Goal: Task Accomplishment & Management: Complete application form

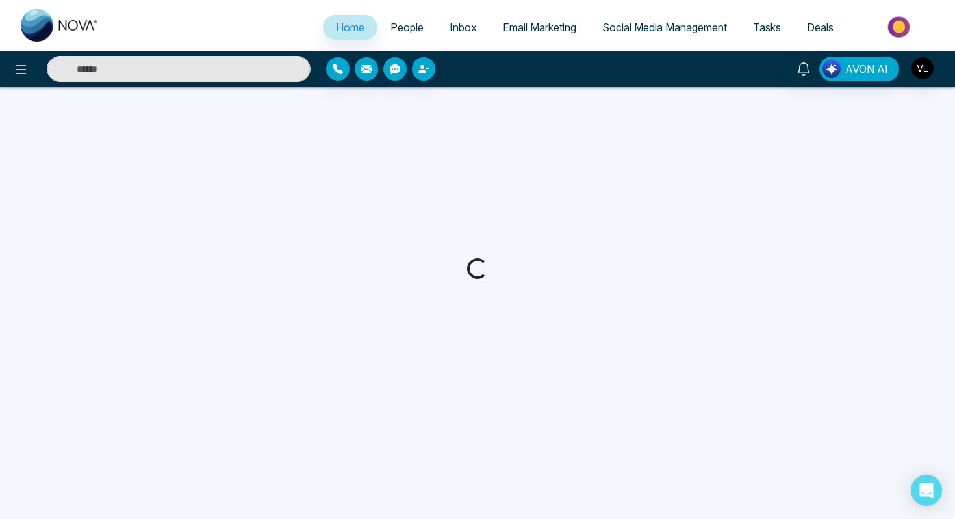
select select "*"
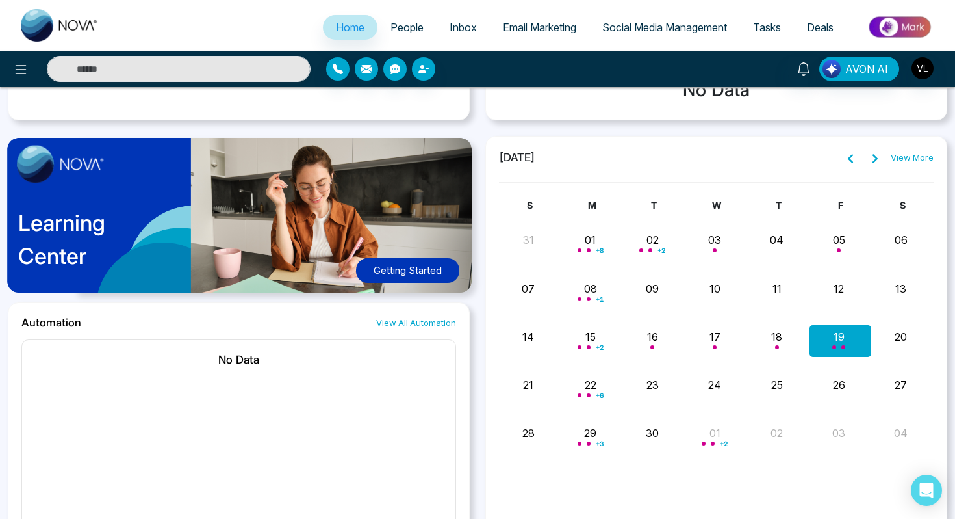
scroll to position [635, 0]
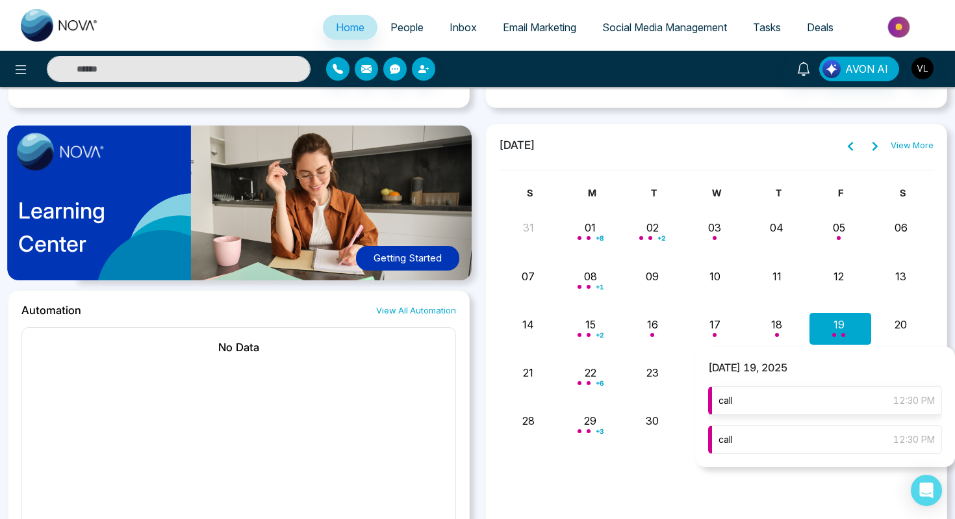
click at [807, 403] on div "call 12:30 PM" at bounding box center [825, 400] width 234 height 29
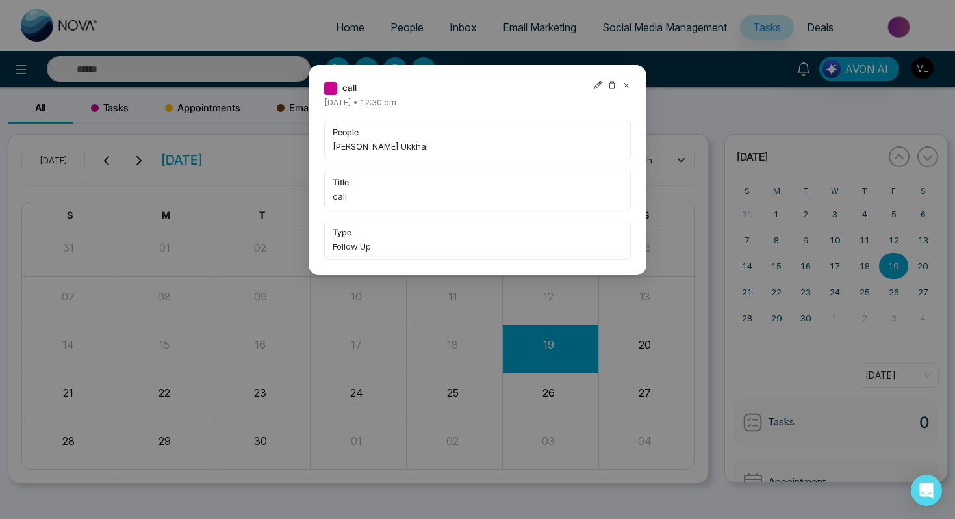
click at [626, 81] on icon at bounding box center [626, 85] width 9 height 9
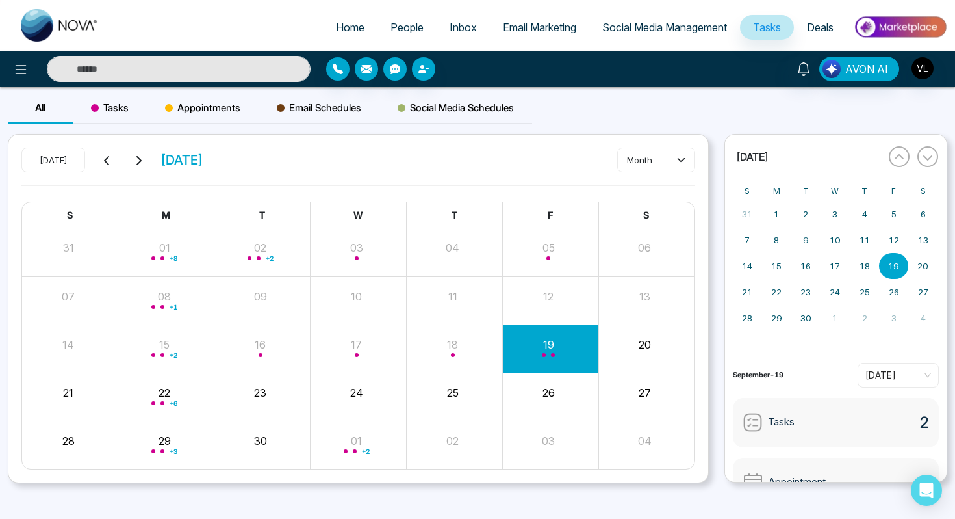
click at [123, 66] on input "text" at bounding box center [179, 69] width 264 height 26
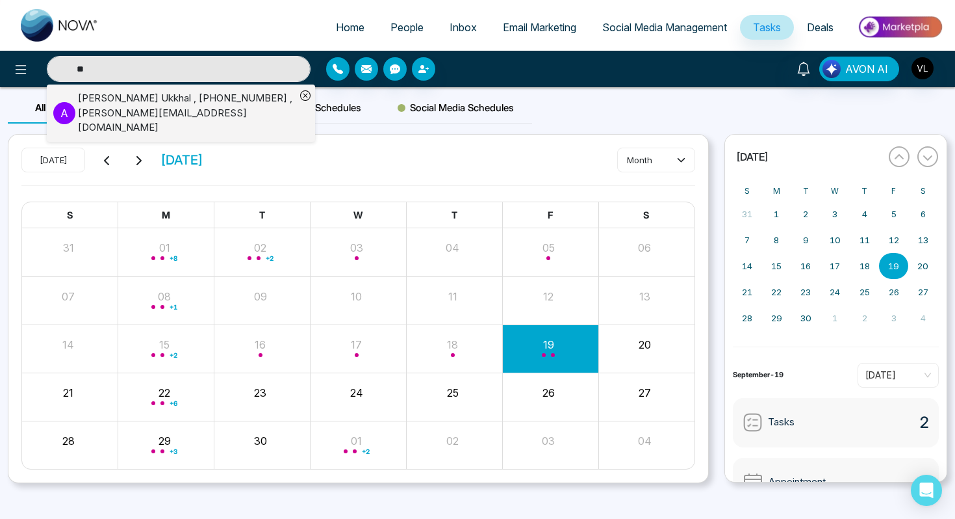
type input "**"
click at [134, 100] on div "[PERSON_NAME] Ukkhal , [PHONE_NUMBER] , [PERSON_NAME][EMAIL_ADDRESS][DOMAIN_NAM…" at bounding box center [187, 113] width 218 height 44
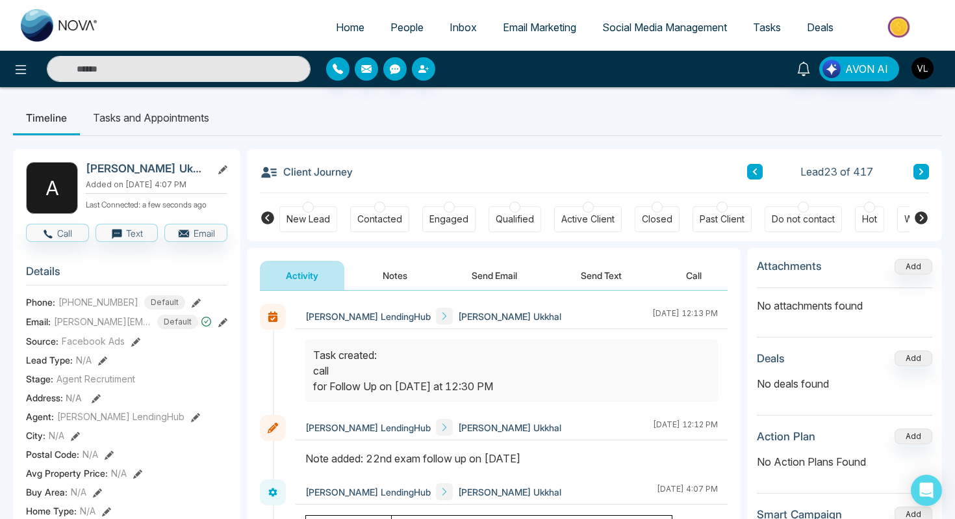
click at [212, 126] on li "Tasks and Appointments" at bounding box center [151, 117] width 142 height 35
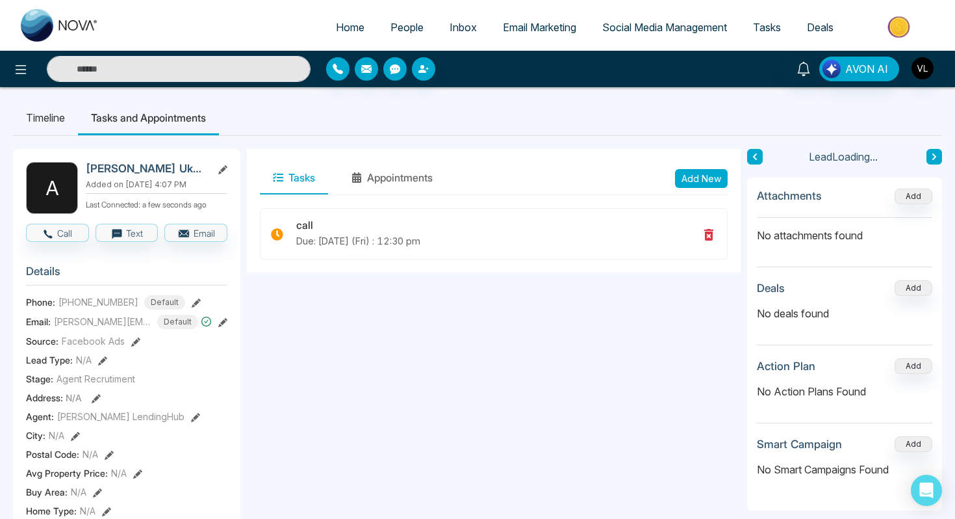
click at [694, 177] on button "Add New" at bounding box center [701, 178] width 53 height 19
type input "**********"
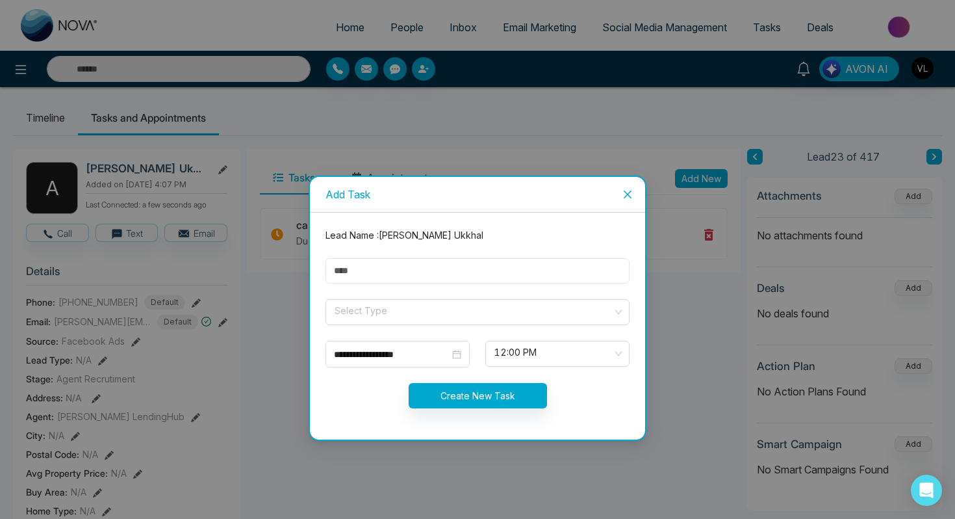
click at [351, 273] on input "text" at bounding box center [478, 270] width 304 height 25
type input "****"
click at [391, 309] on input "search" at bounding box center [472, 309] width 279 height 19
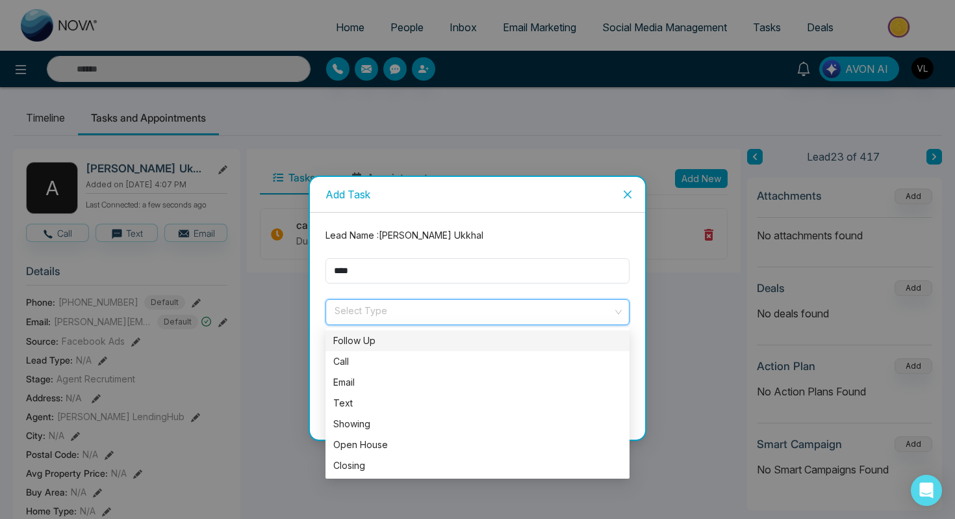
click at [359, 344] on div "Follow Up" at bounding box center [477, 340] width 289 height 14
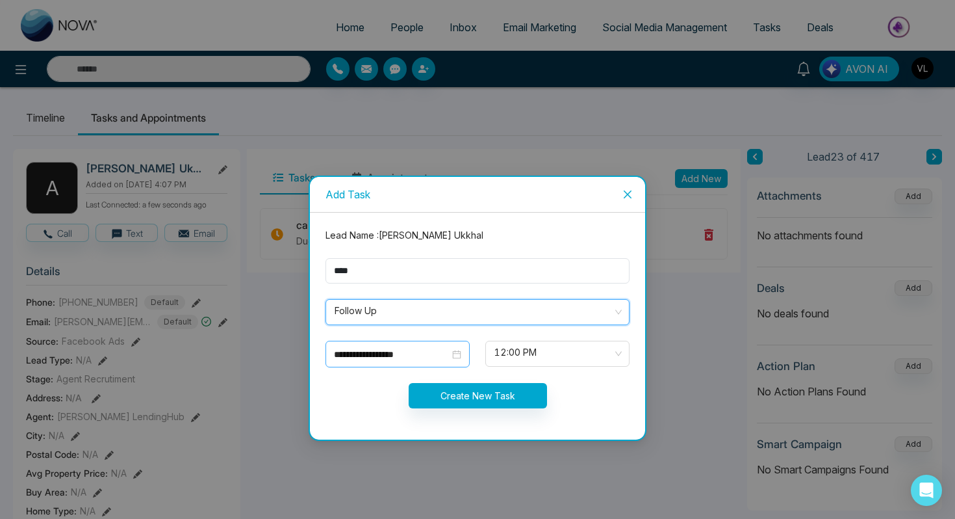
click at [428, 341] on div "**********" at bounding box center [398, 354] width 144 height 27
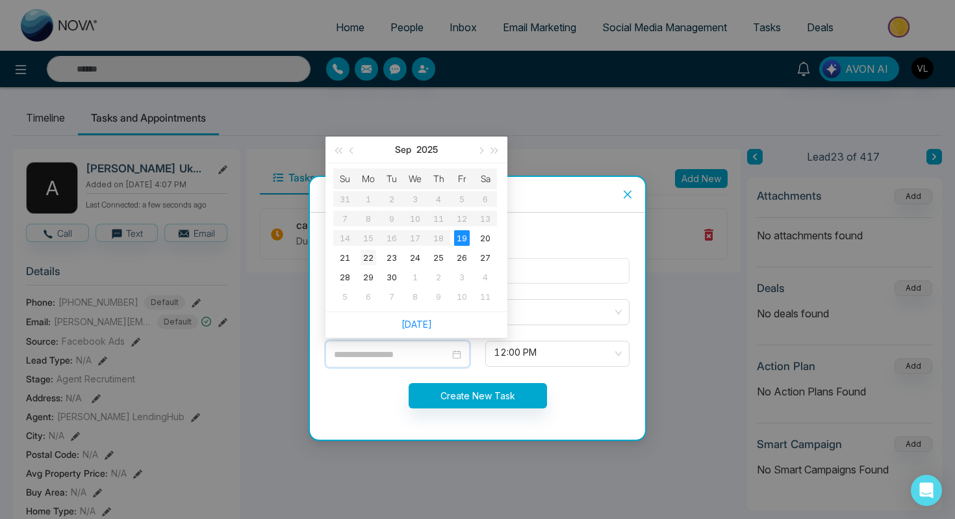
type input "**********"
click at [369, 257] on div "22" at bounding box center [369, 258] width 16 height 16
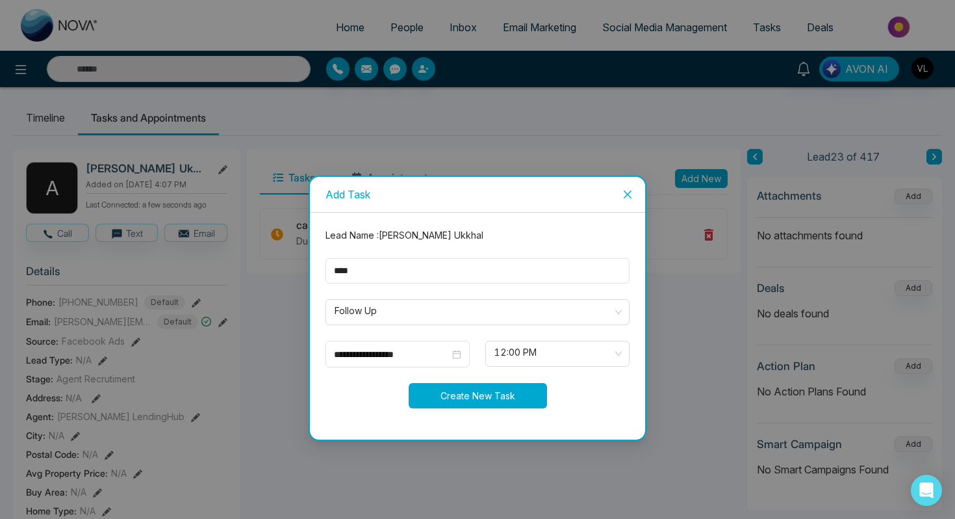
click at [506, 398] on button "Create New Task" at bounding box center [478, 395] width 138 height 25
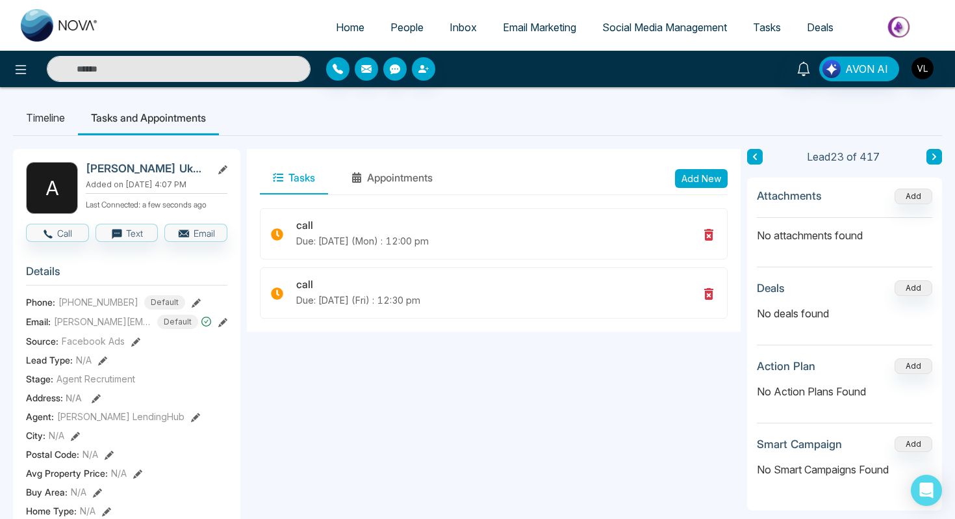
click at [144, 73] on input "text" at bounding box center [179, 69] width 264 height 26
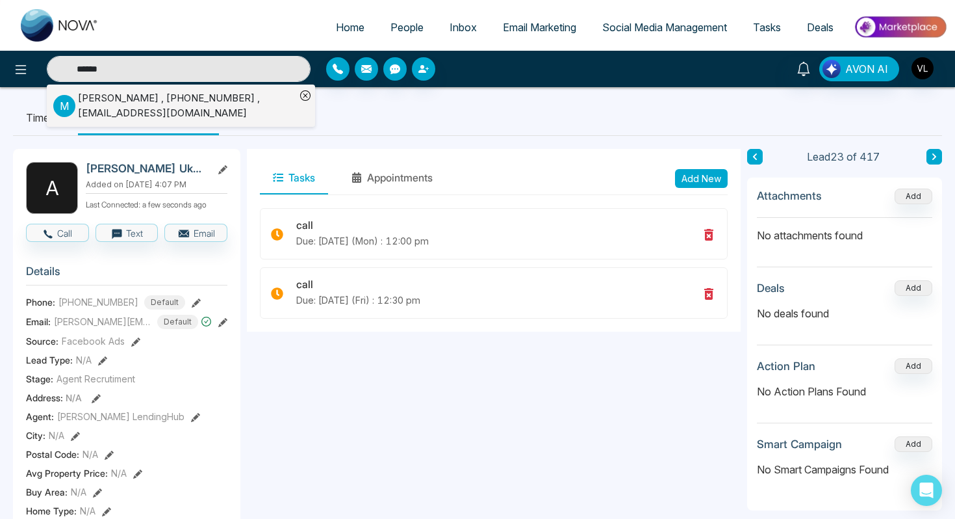
type input "******"
click at [203, 109] on div "[PERSON_NAME] , [PHONE_NUMBER] , [EMAIL_ADDRESS][DOMAIN_NAME]" at bounding box center [187, 105] width 218 height 29
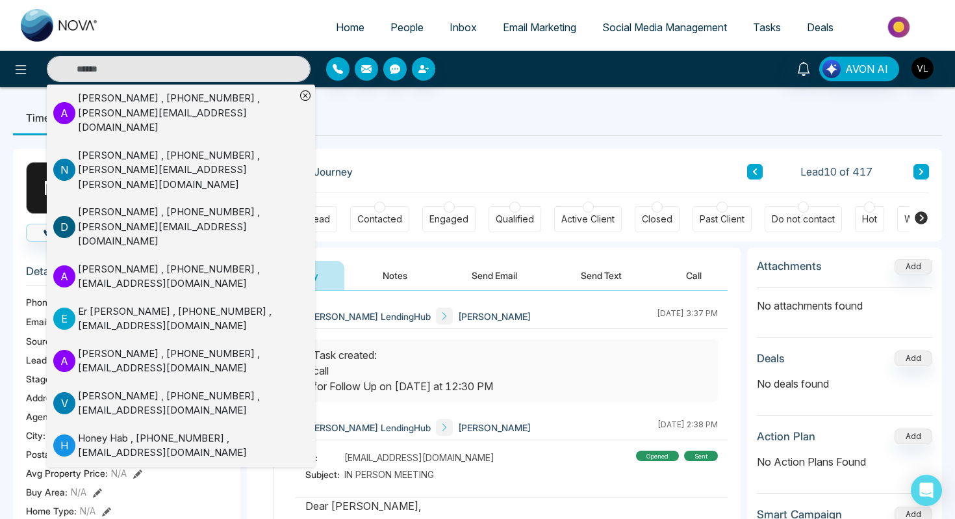
click at [484, 156] on div "Client Journey Lead 10 of 417" at bounding box center [594, 171] width 669 height 44
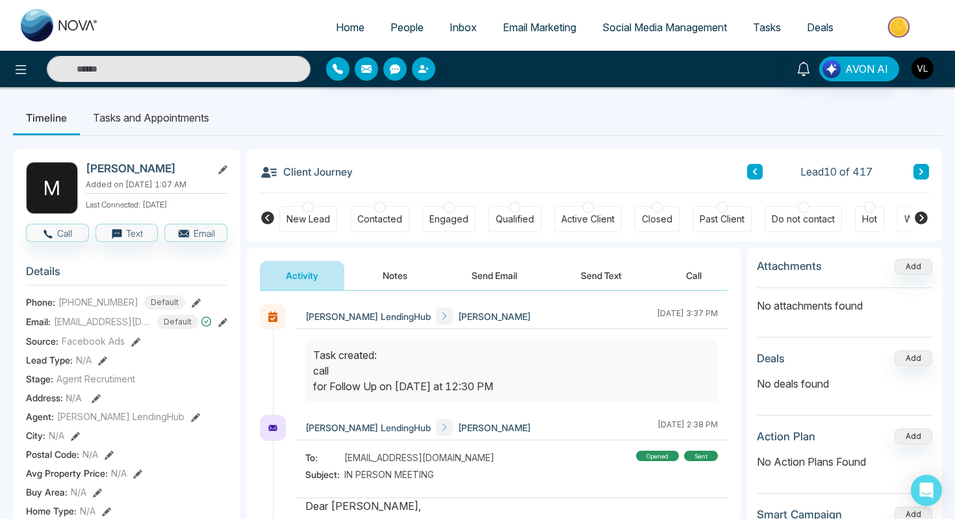
click at [406, 278] on button "Notes" at bounding box center [395, 275] width 77 height 29
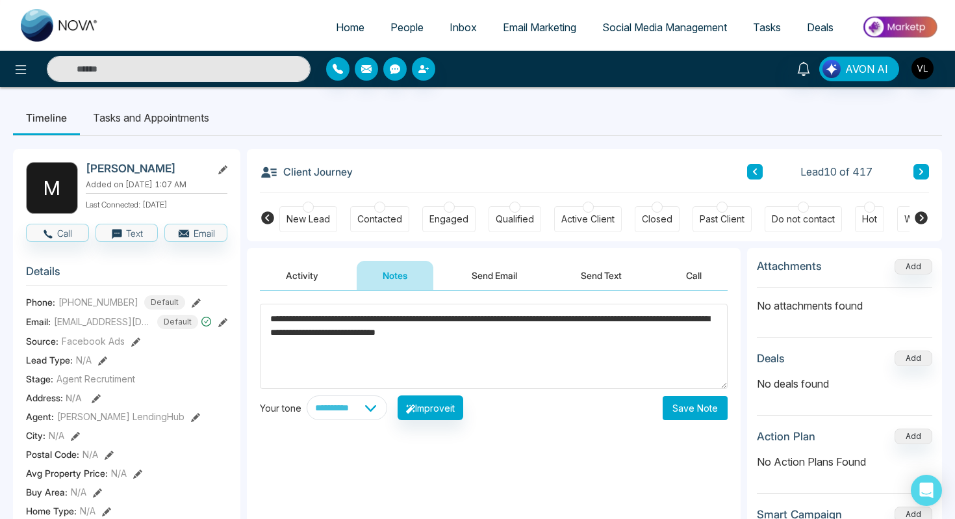
type textarea "**********"
click at [708, 396] on button "Save Note" at bounding box center [695, 408] width 65 height 24
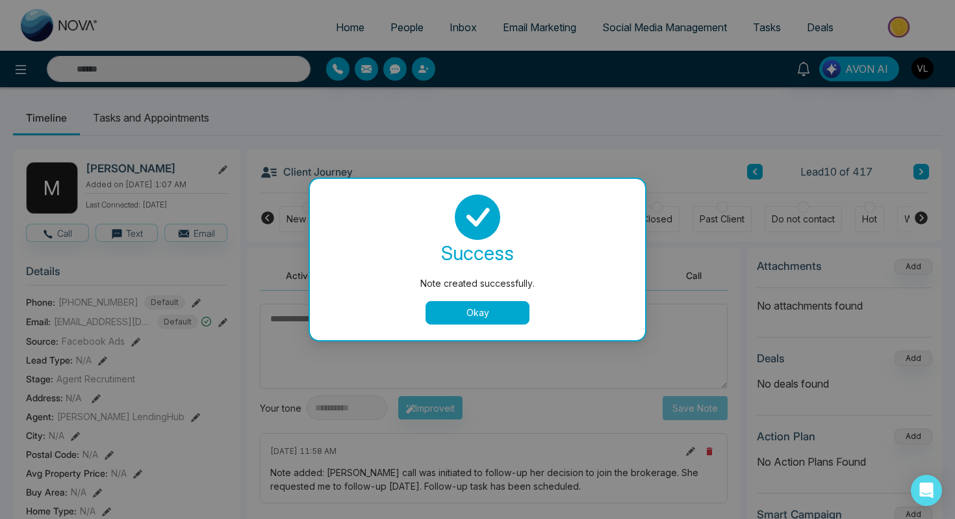
click at [464, 307] on button "Okay" at bounding box center [478, 312] width 104 height 23
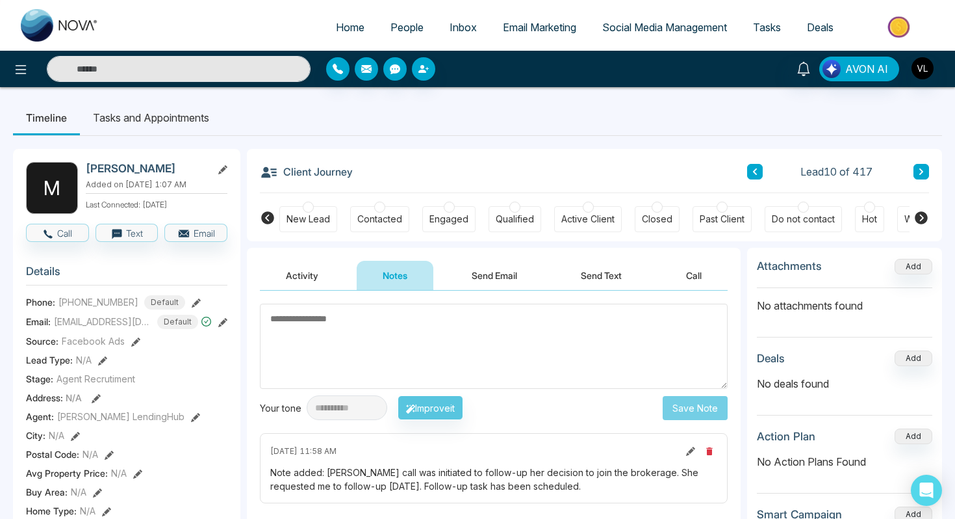
click at [172, 122] on li "Tasks and Appointments" at bounding box center [151, 117] width 142 height 35
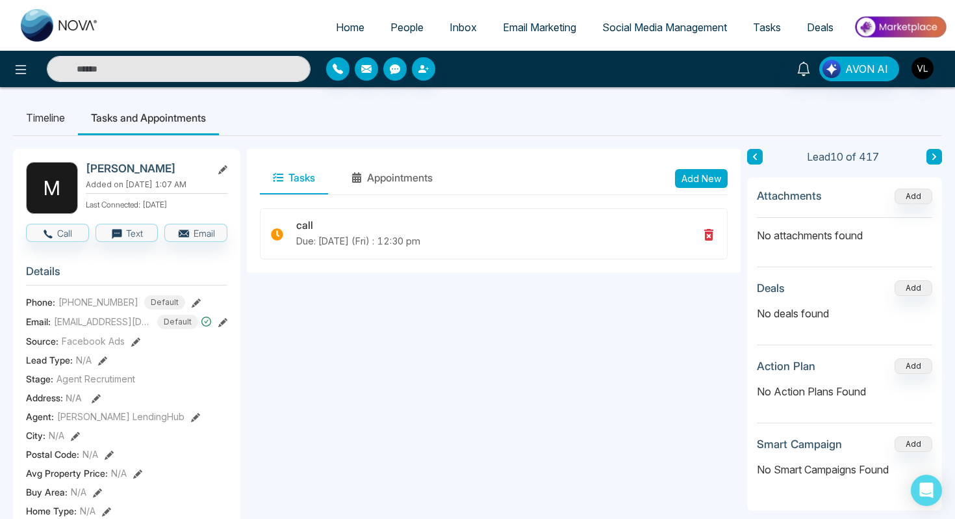
click at [690, 179] on button "Add New" at bounding box center [701, 178] width 53 height 19
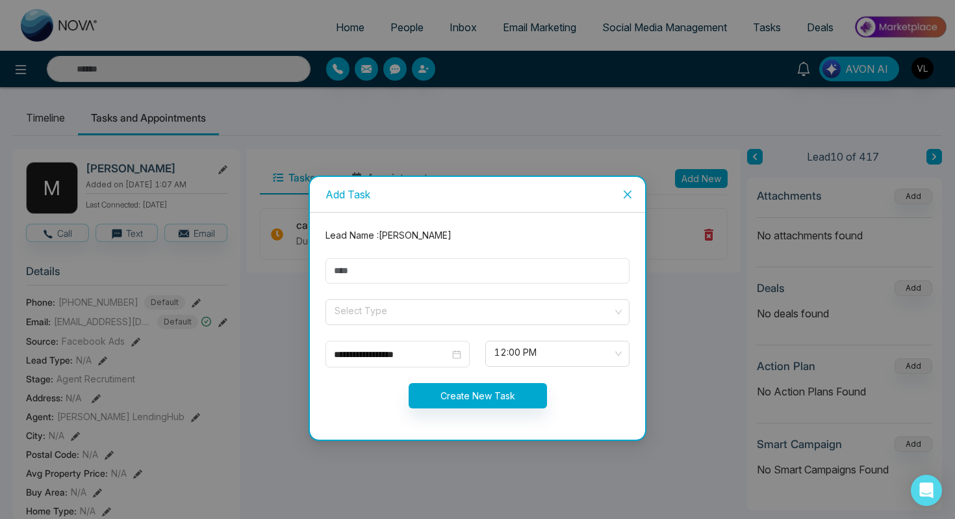
click at [414, 255] on form "**********" at bounding box center [478, 326] width 320 height 196
click at [414, 266] on input "text" at bounding box center [478, 270] width 304 height 25
type input "****"
click at [396, 309] on input "search" at bounding box center [472, 309] width 279 height 19
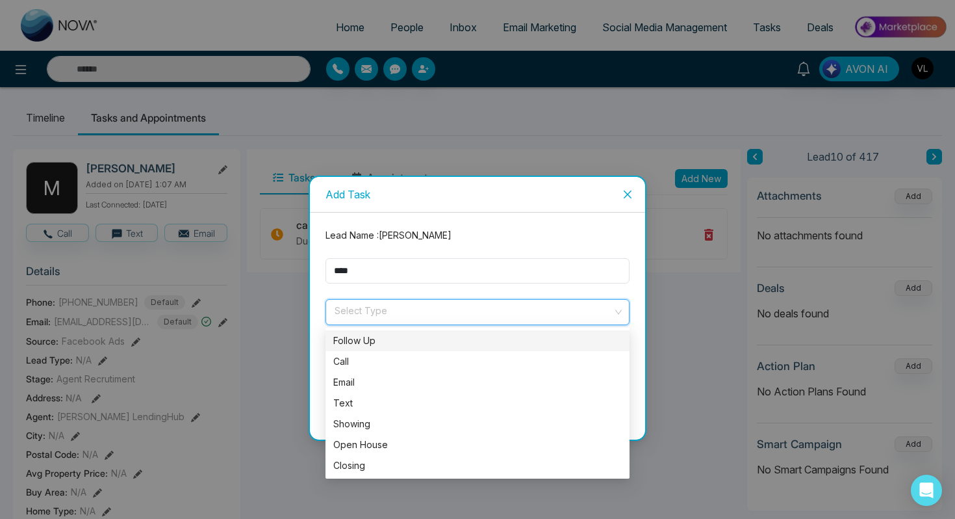
click at [378, 337] on div "Follow Up" at bounding box center [477, 340] width 289 height 14
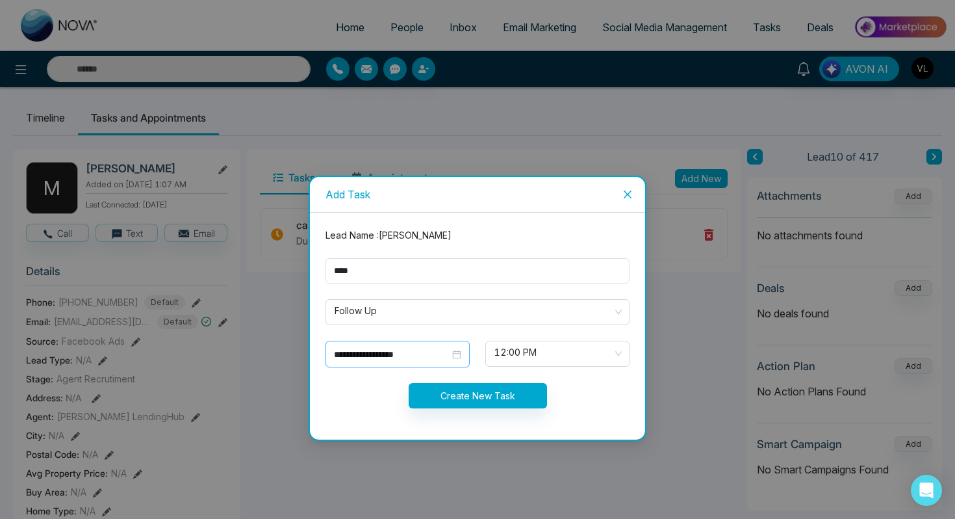
click at [455, 352] on div "**********" at bounding box center [397, 354] width 127 height 14
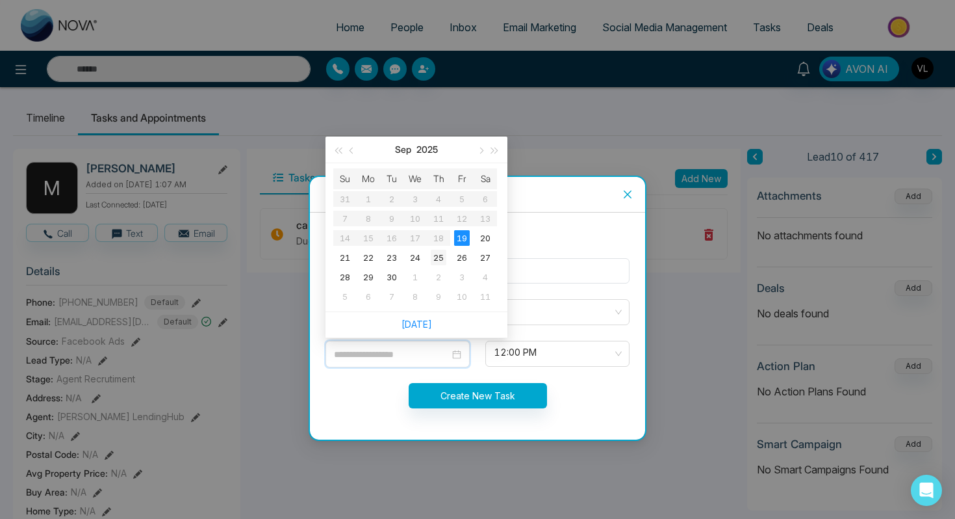
type input "**********"
click at [441, 258] on div "25" at bounding box center [439, 258] width 16 height 16
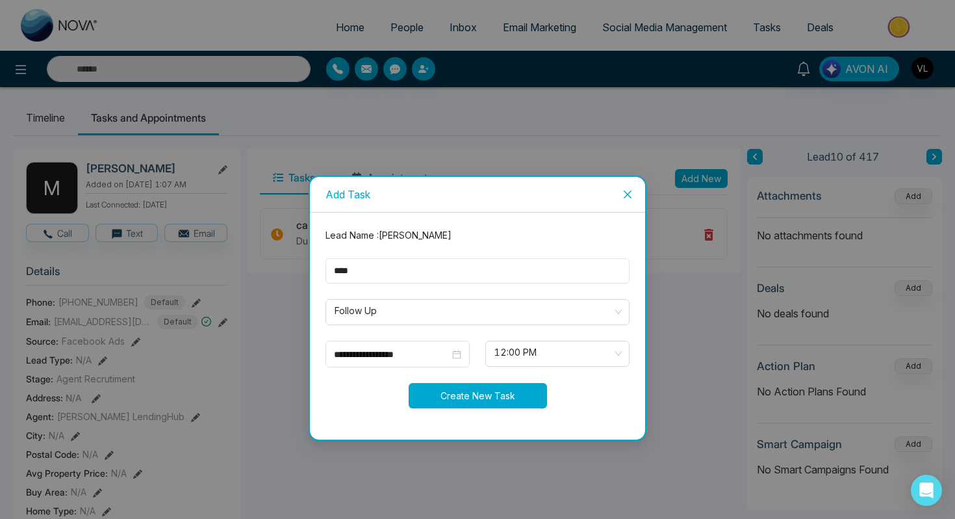
click at [490, 390] on button "Create New Task" at bounding box center [478, 395] width 138 height 25
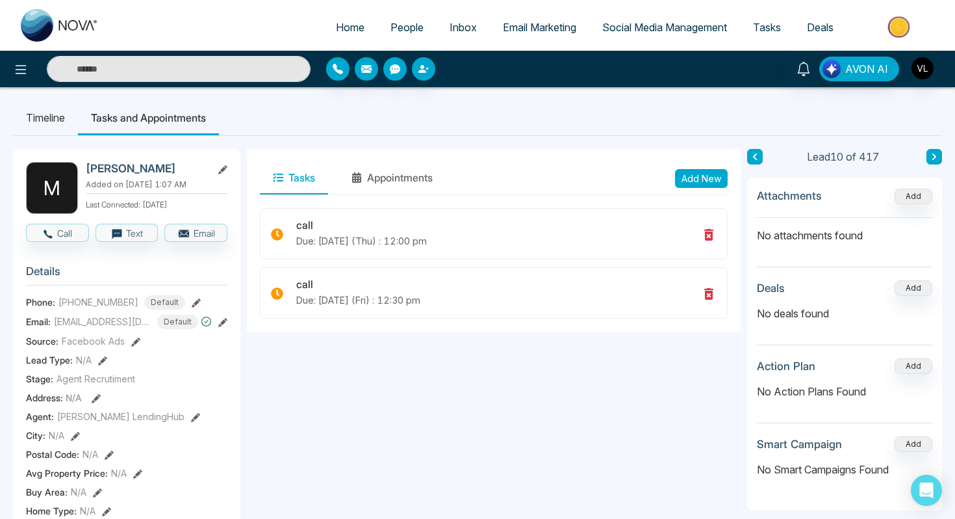
click at [783, 6] on div "Home People Inbox Email Marketing Social Media Management Tasks Deals" at bounding box center [477, 25] width 955 height 51
click at [775, 30] on span "Tasks" at bounding box center [767, 27] width 28 height 13
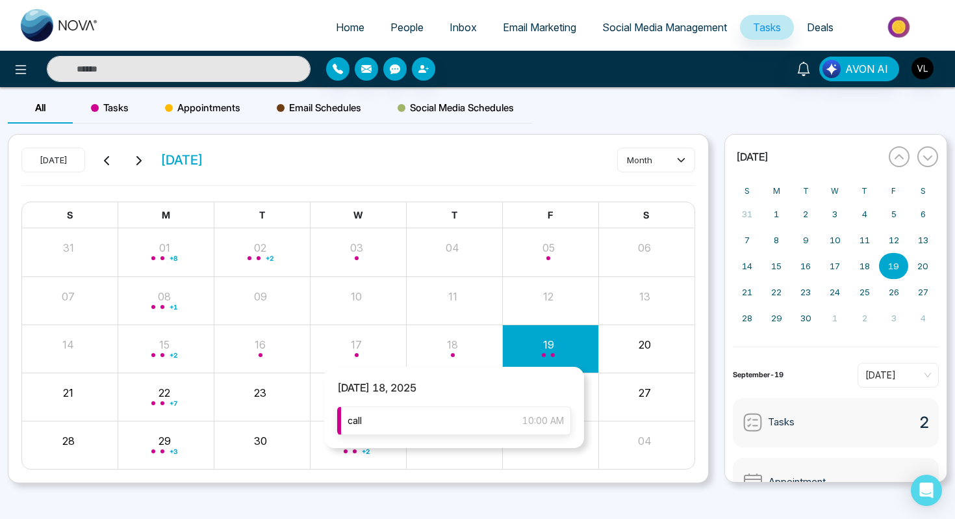
click at [409, 421] on div "call 10:00 AM" at bounding box center [454, 420] width 234 height 29
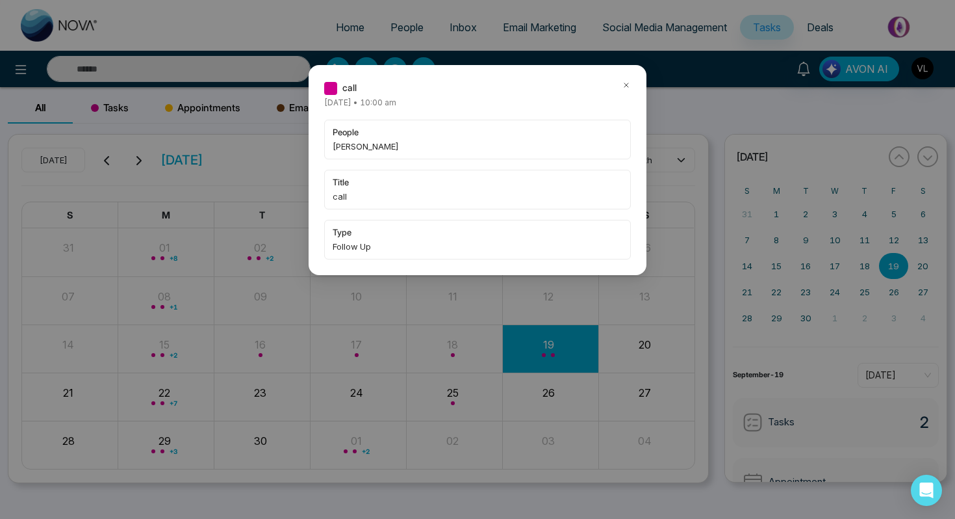
click at [626, 83] on icon at bounding box center [626, 85] width 9 height 9
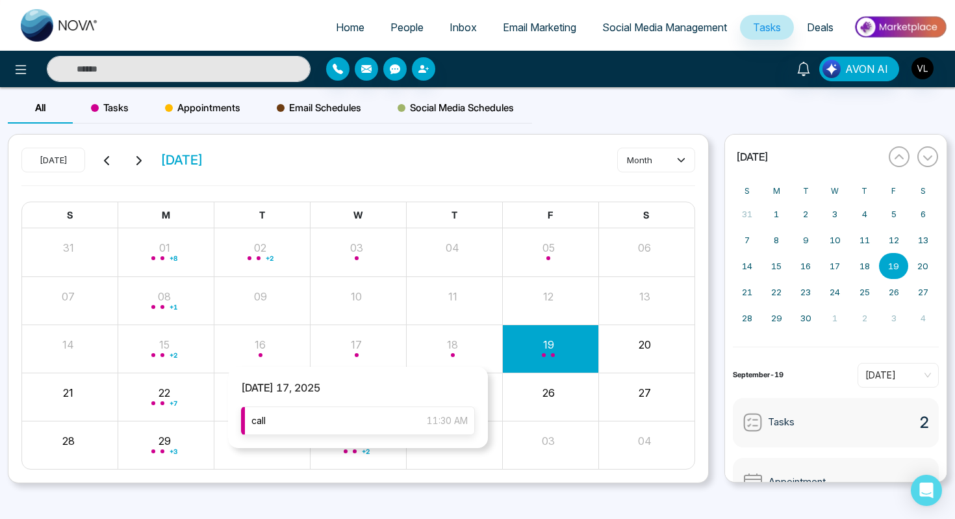
click at [330, 417] on div "call 11:30 AM" at bounding box center [358, 420] width 234 height 29
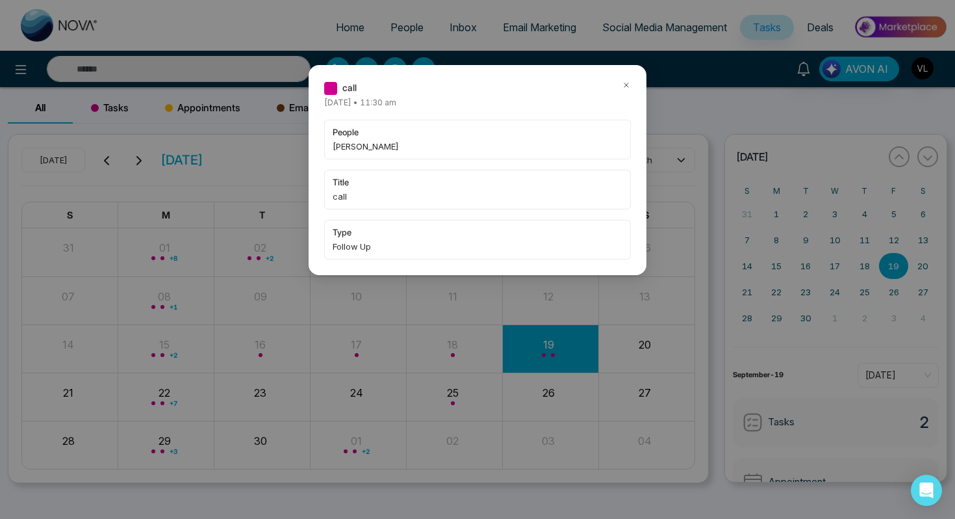
click at [629, 81] on icon at bounding box center [626, 85] width 9 height 9
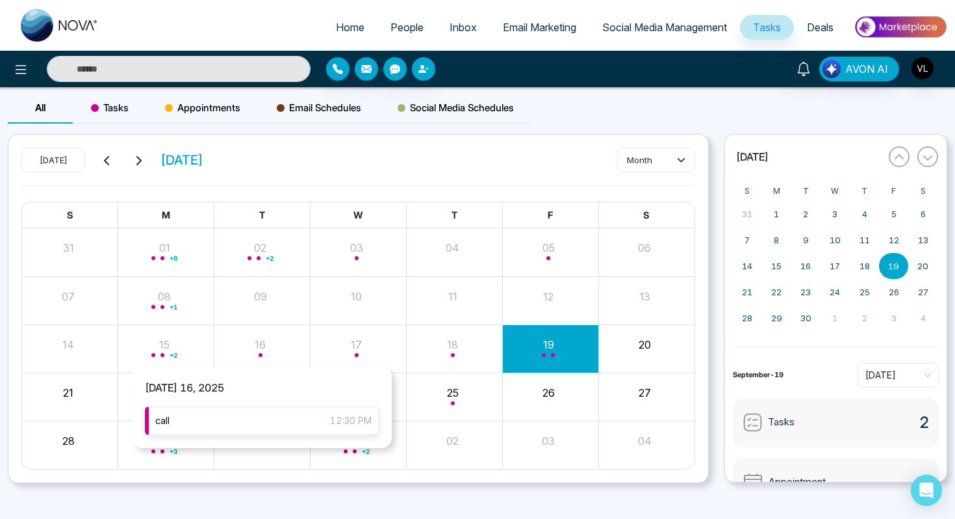
click at [240, 410] on div "call 12:30 PM" at bounding box center [262, 420] width 234 height 29
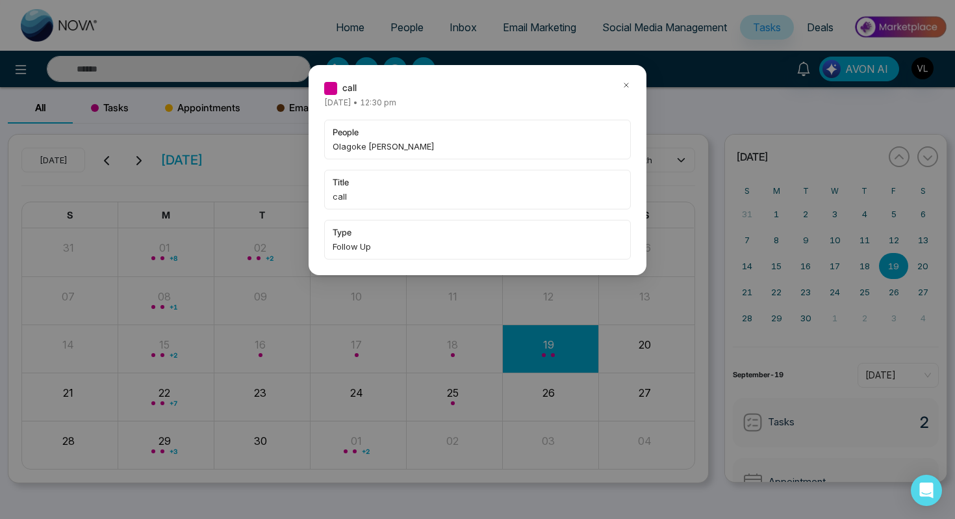
click at [625, 86] on icon at bounding box center [627, 85] width 4 height 4
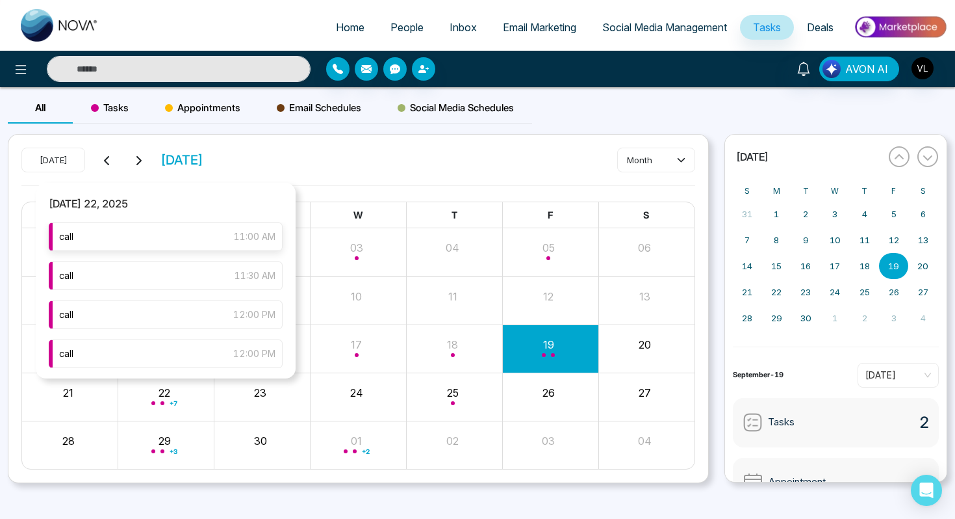
click at [140, 239] on div "call 11:00 AM" at bounding box center [166, 236] width 234 height 29
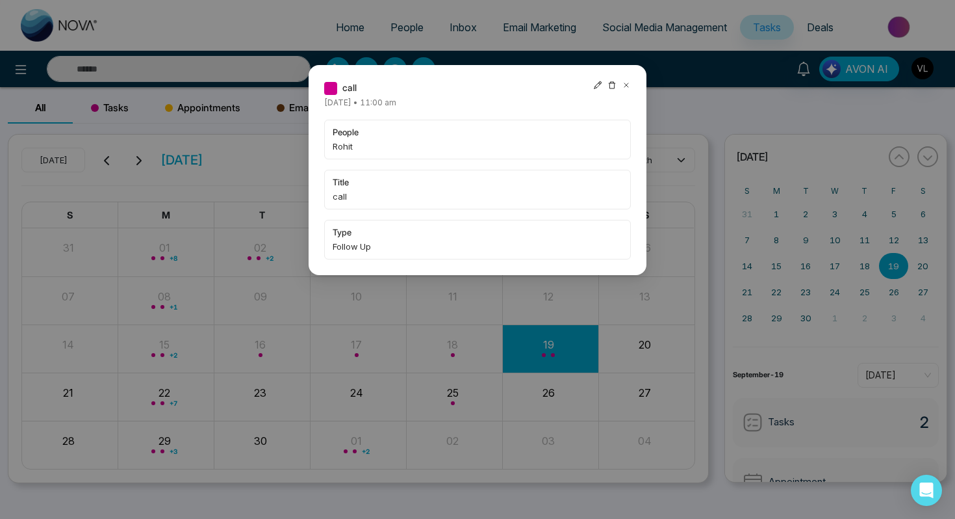
click at [628, 83] on icon at bounding box center [627, 85] width 4 height 4
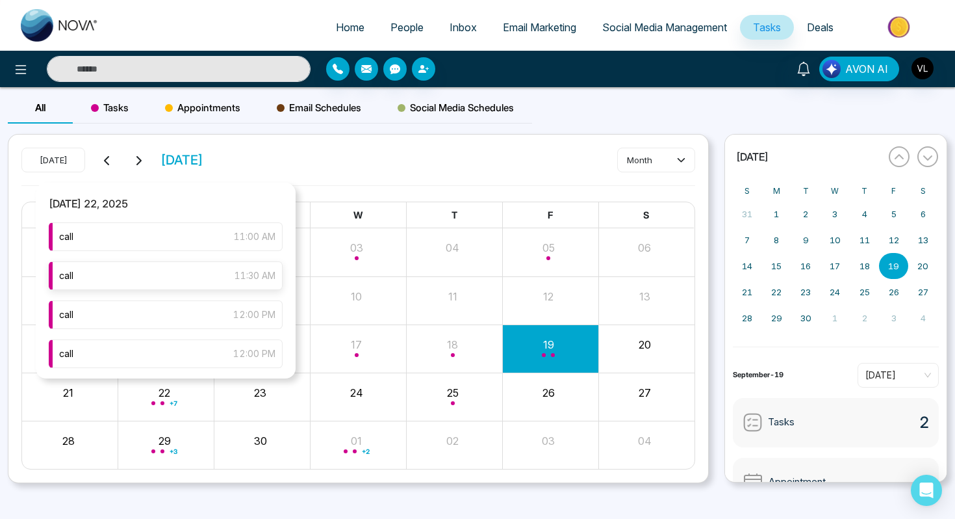
click at [131, 280] on div "call 11:30 AM" at bounding box center [166, 275] width 234 height 29
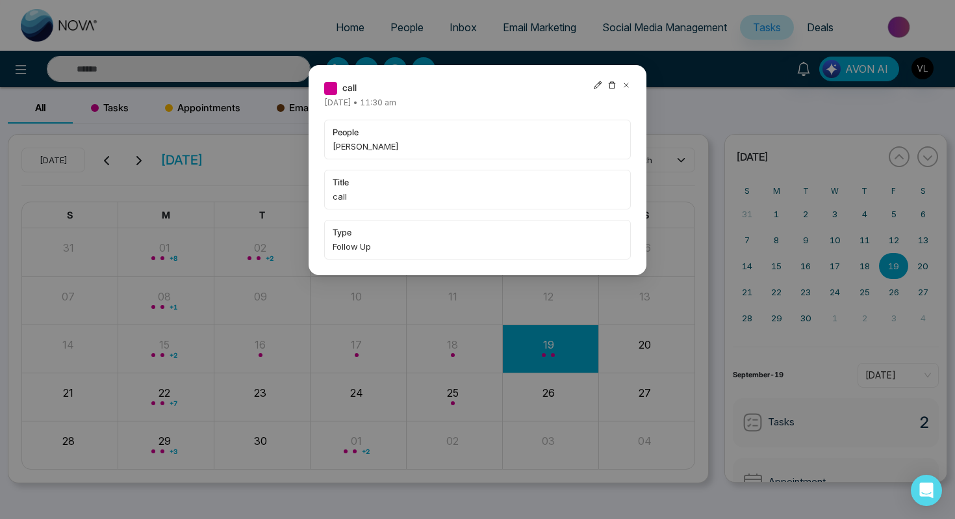
click at [629, 84] on icon at bounding box center [626, 85] width 9 height 9
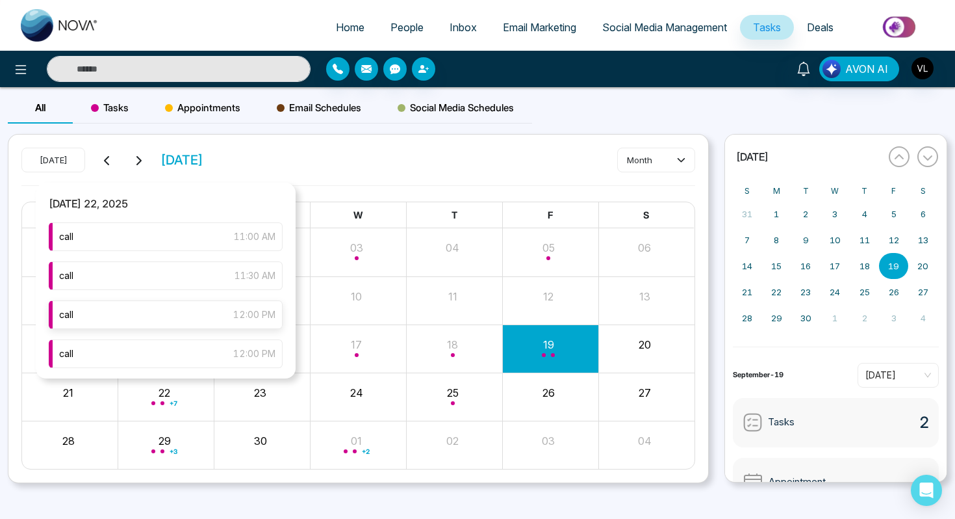
click at [123, 324] on div "call 12:00 PM" at bounding box center [166, 314] width 234 height 29
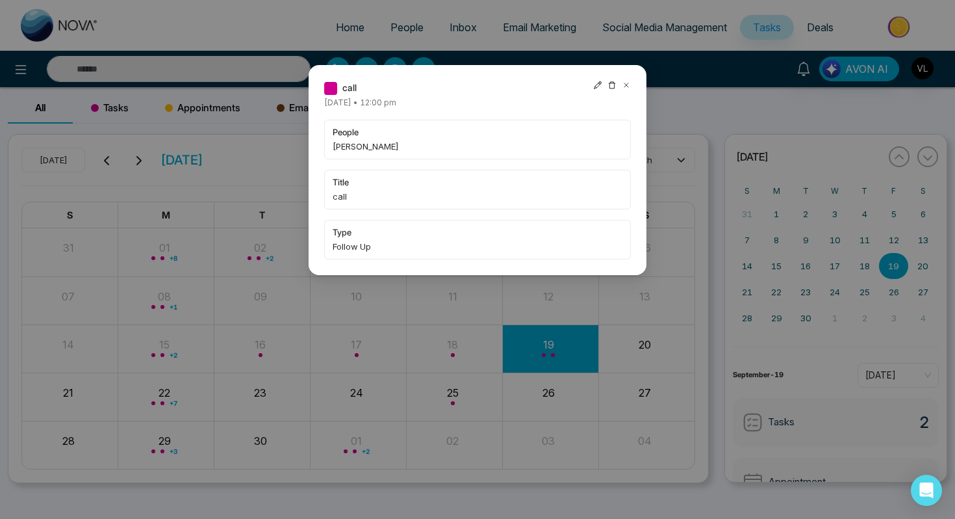
click at [629, 85] on icon at bounding box center [626, 85] width 9 height 9
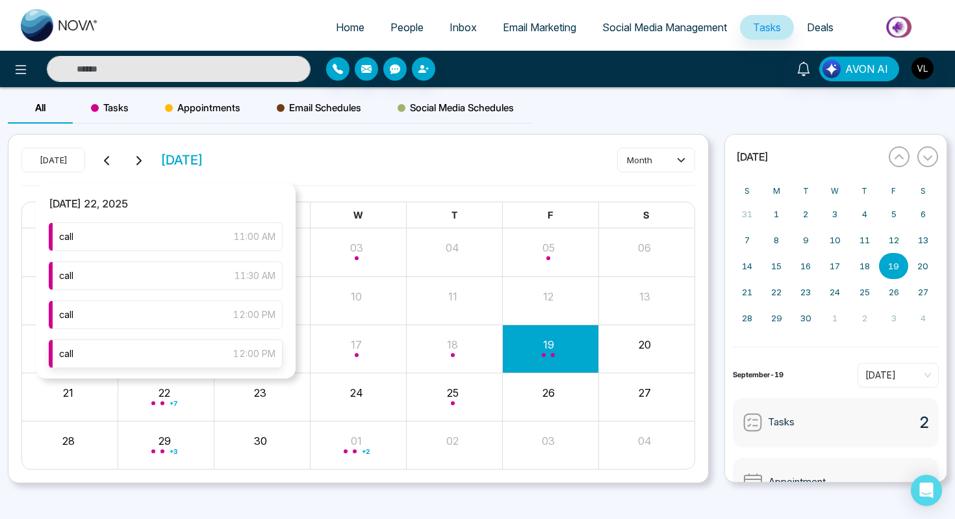
click at [146, 350] on div "call 12:00 PM" at bounding box center [166, 353] width 234 height 29
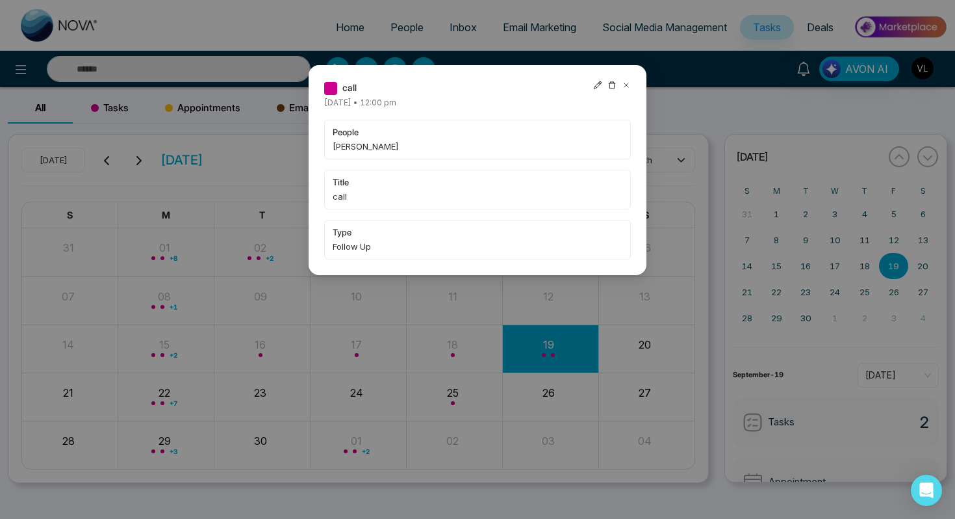
click at [626, 81] on icon at bounding box center [626, 85] width 9 height 9
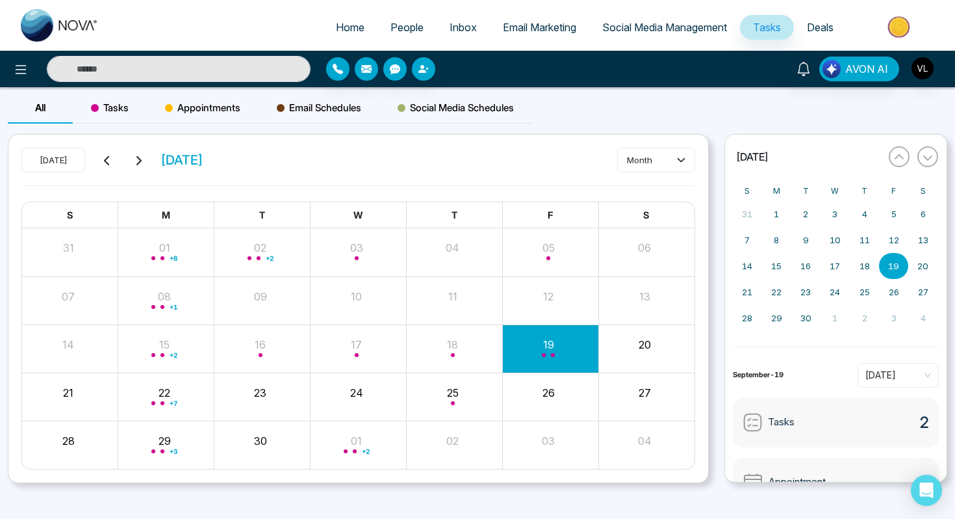
click at [155, 73] on input "text" at bounding box center [179, 69] width 264 height 26
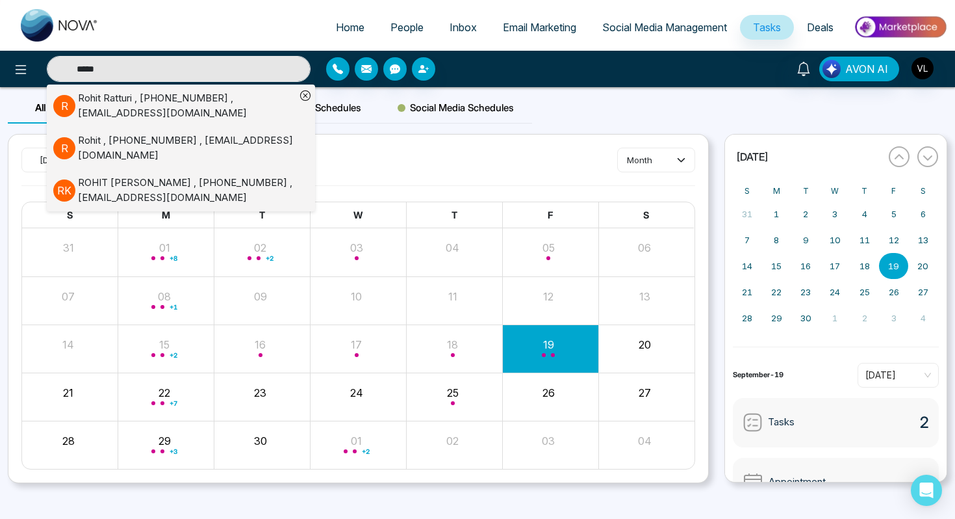
type input "*****"
click at [138, 140] on div "Rohit , [PHONE_NUMBER] , [EMAIL_ADDRESS][DOMAIN_NAME]" at bounding box center [187, 147] width 218 height 29
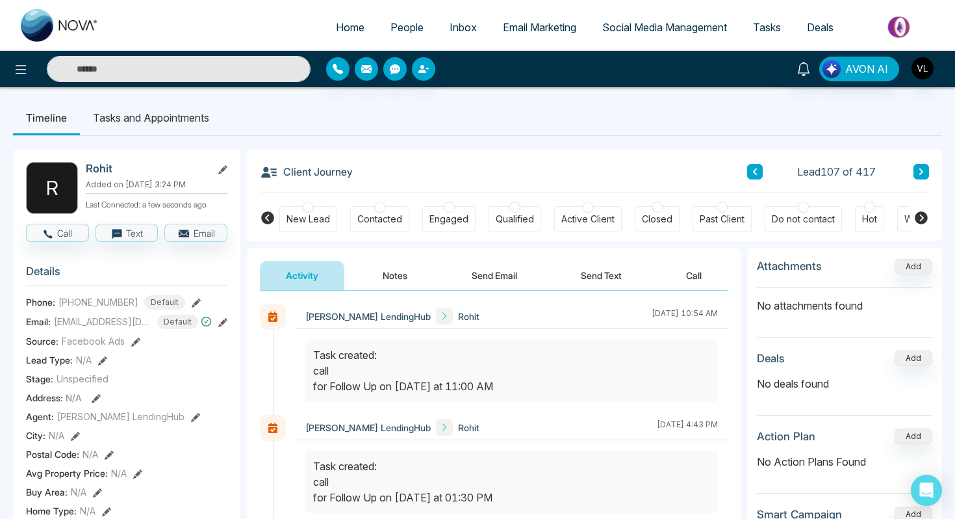
click at [770, 39] on link "Tasks" at bounding box center [767, 27] width 54 height 25
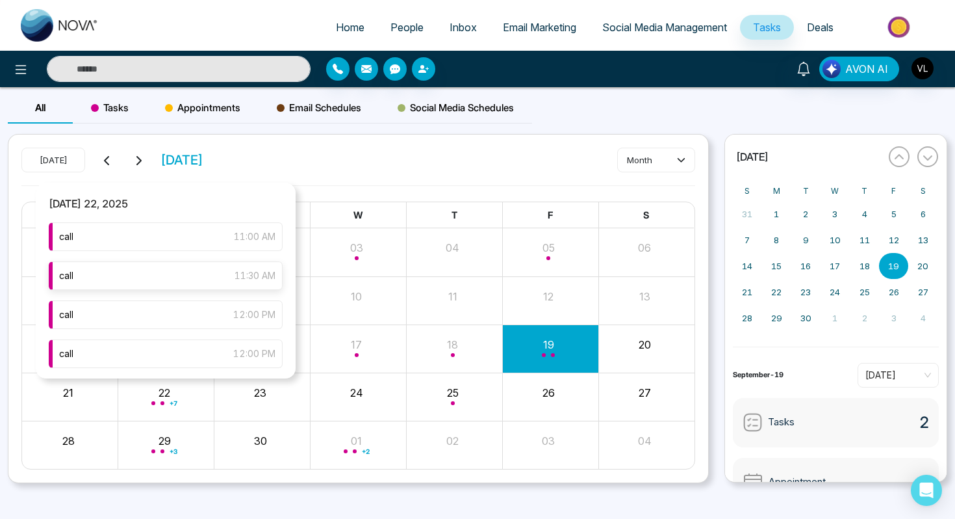
click at [159, 284] on div "call 11:30 AM" at bounding box center [166, 275] width 234 height 29
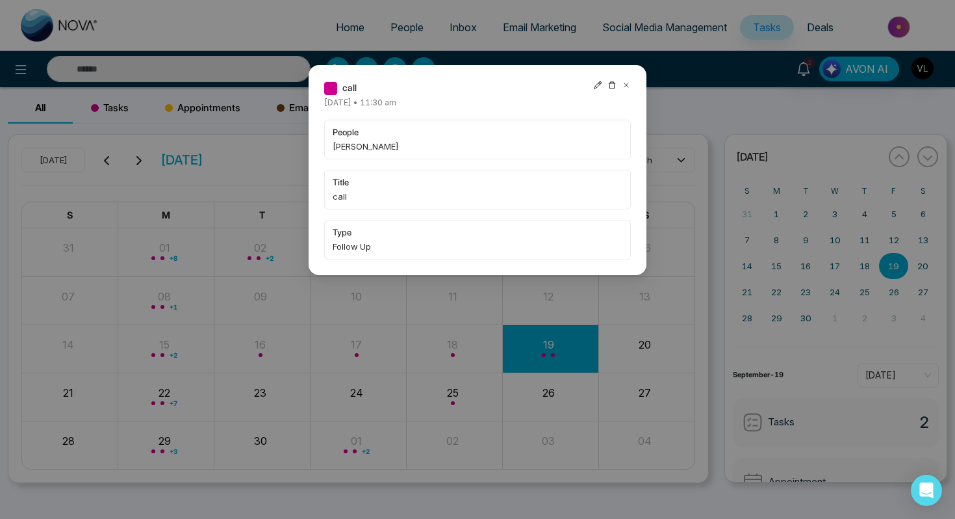
click at [166, 64] on div "call [DATE] • 11:30 am people [PERSON_NAME] title call type Follow Up" at bounding box center [477, 259] width 955 height 519
click at [166, 65] on div "call [DATE] • 11:30 am people [PERSON_NAME] title call type Follow Up" at bounding box center [477, 259] width 955 height 519
click at [627, 88] on icon at bounding box center [626, 85] width 9 height 9
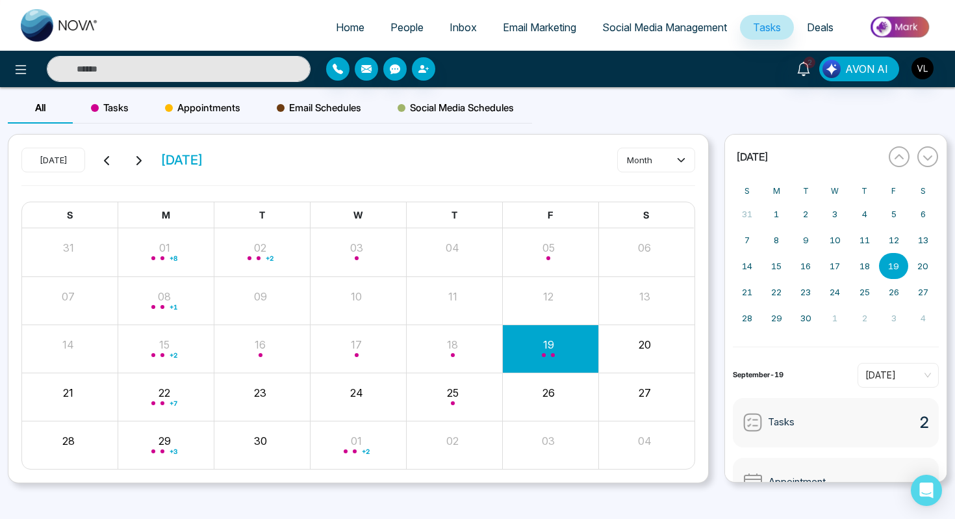
click at [183, 93] on div "Appointments" at bounding box center [203, 107] width 112 height 31
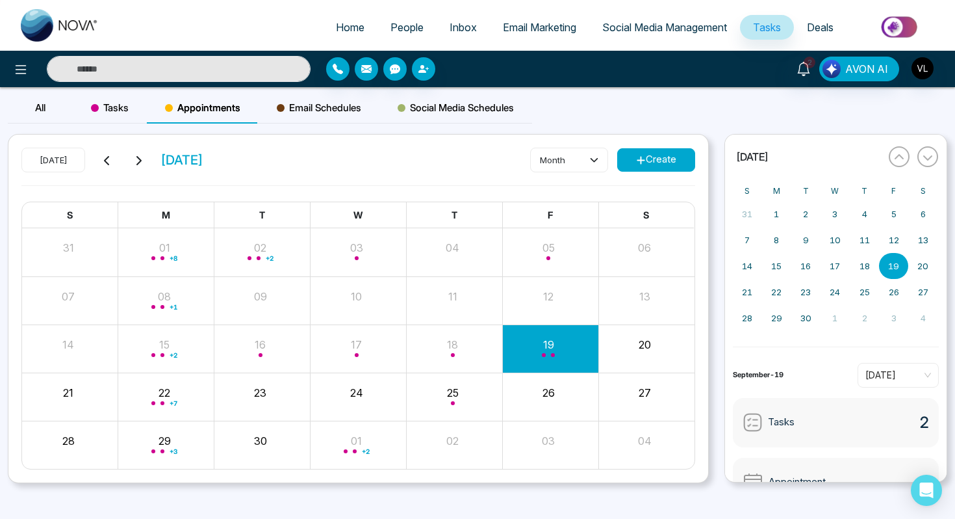
click at [183, 75] on input "text" at bounding box center [179, 69] width 264 height 26
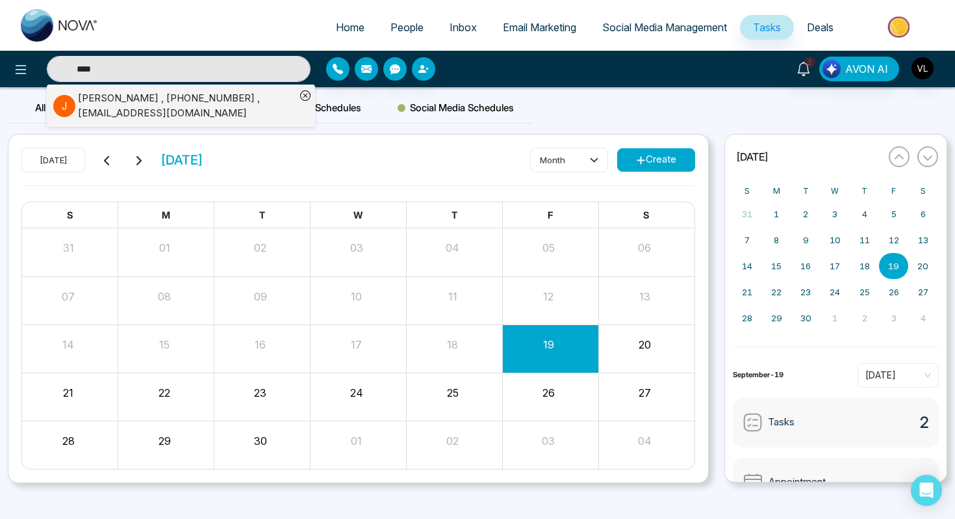
type input "****"
click at [79, 105] on div "[PERSON_NAME] , [PHONE_NUMBER] , [EMAIL_ADDRESS][DOMAIN_NAME]" at bounding box center [187, 105] width 218 height 29
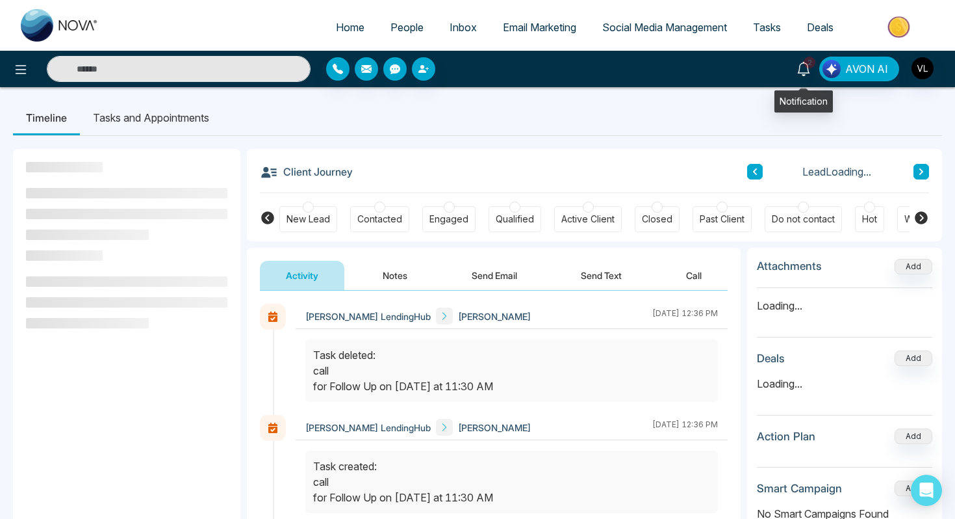
click at [811, 70] on icon at bounding box center [804, 69] width 14 height 14
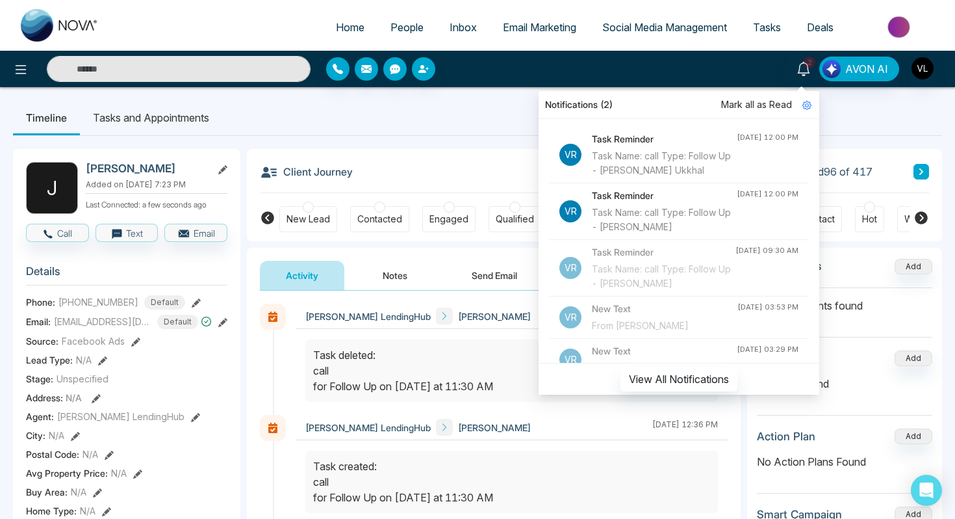
click at [463, 412] on div at bounding box center [512, 376] width 432 height 75
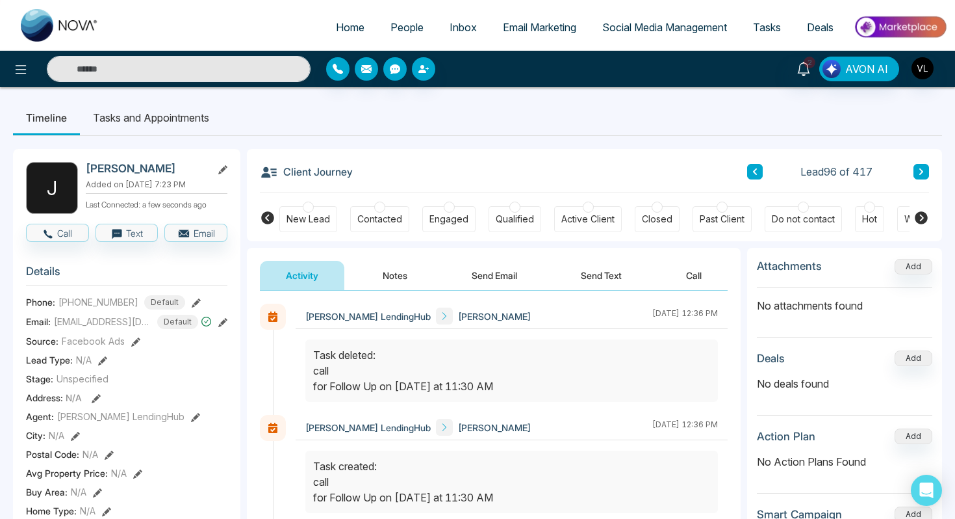
click at [144, 111] on li "Tasks and Appointments" at bounding box center [151, 117] width 142 height 35
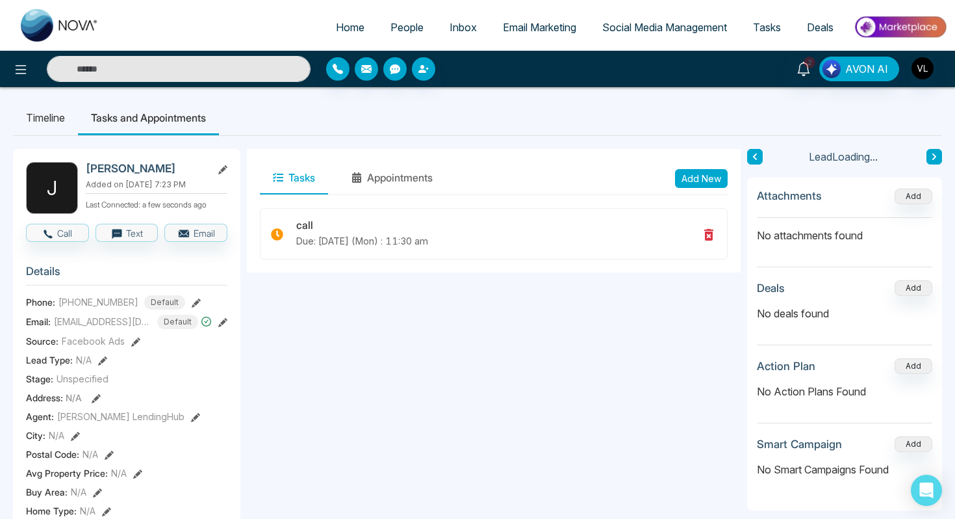
click at [703, 179] on button "Add New" at bounding box center [701, 178] width 53 height 19
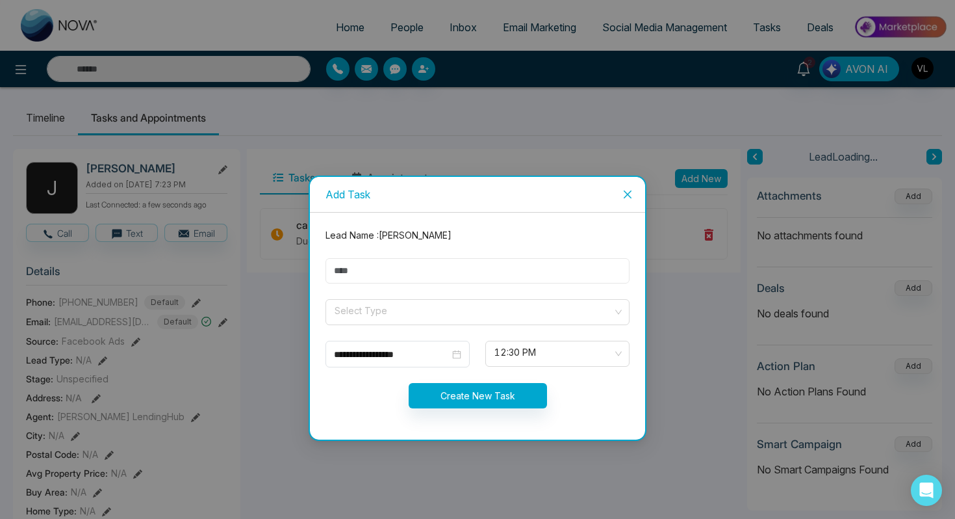
click at [353, 277] on input "text" at bounding box center [478, 270] width 304 height 25
type input "****"
click at [349, 317] on input "search" at bounding box center [472, 309] width 279 height 19
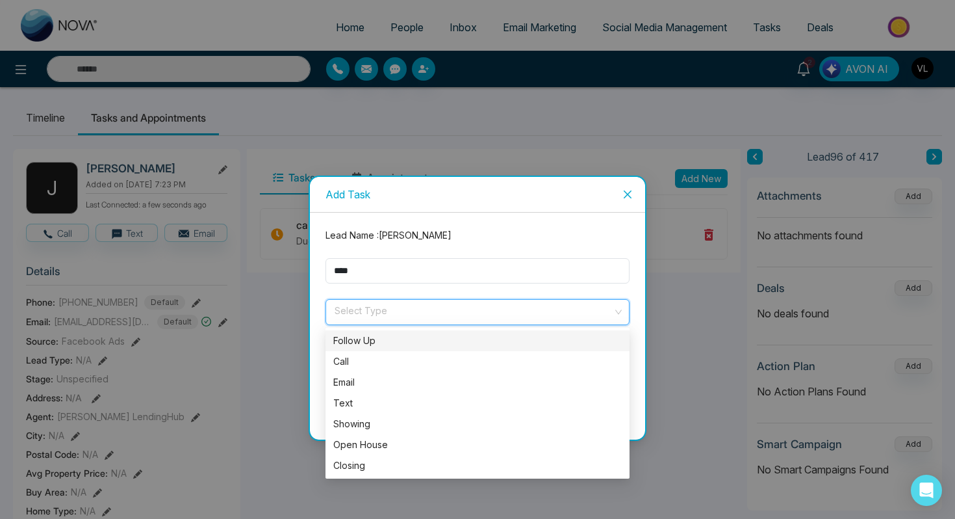
click at [363, 339] on div "Follow Up" at bounding box center [477, 340] width 289 height 14
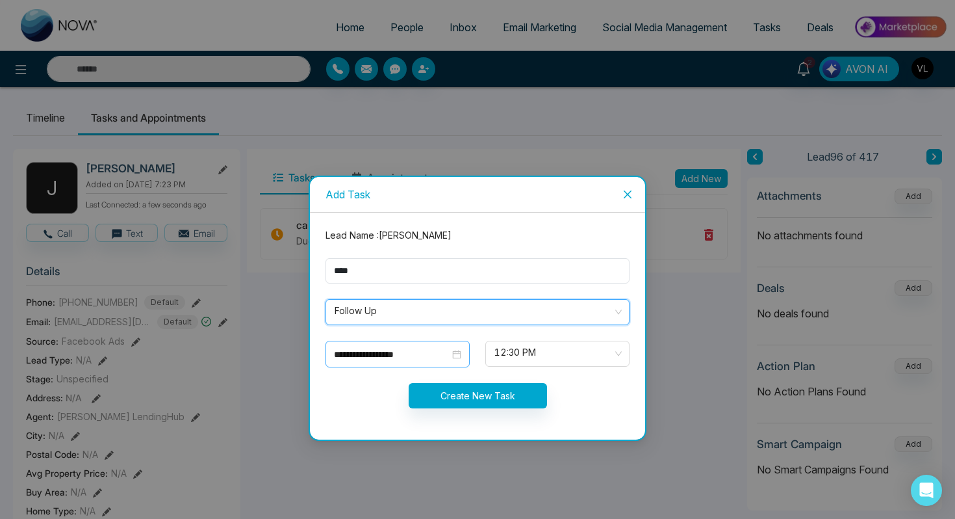
click at [452, 356] on div "**********" at bounding box center [397, 354] width 127 height 14
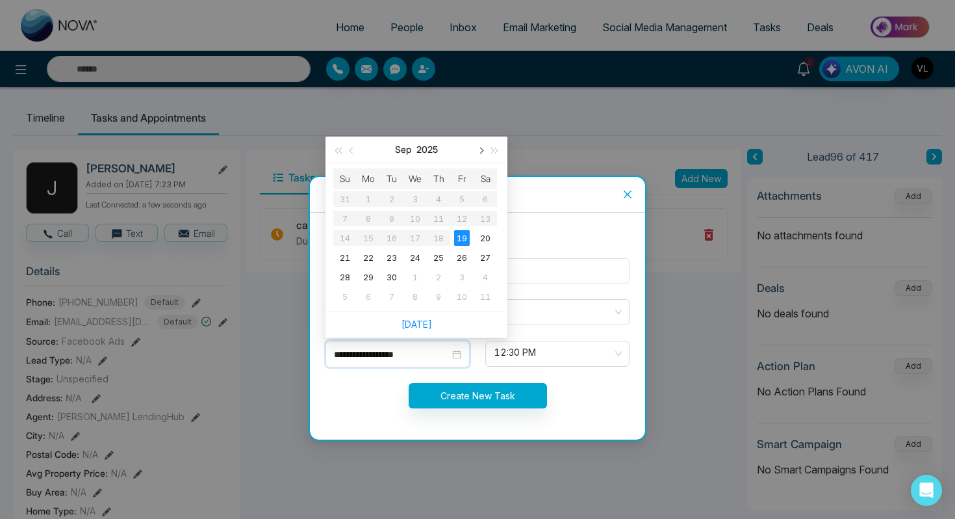
click at [482, 155] on button "button" at bounding box center [480, 149] width 14 height 26
type input "**********"
click at [363, 277] on div "27" at bounding box center [369, 277] width 16 height 16
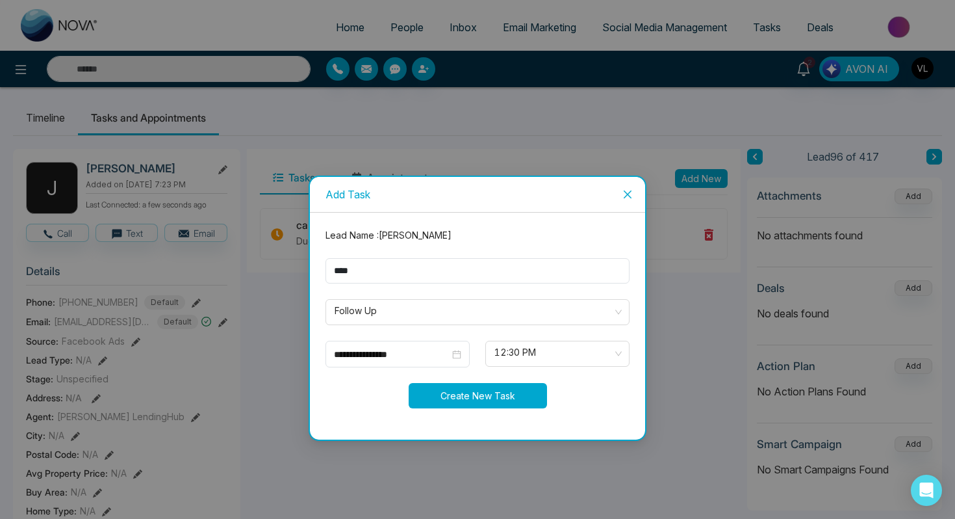
click at [467, 405] on button "Create New Task" at bounding box center [478, 395] width 138 height 25
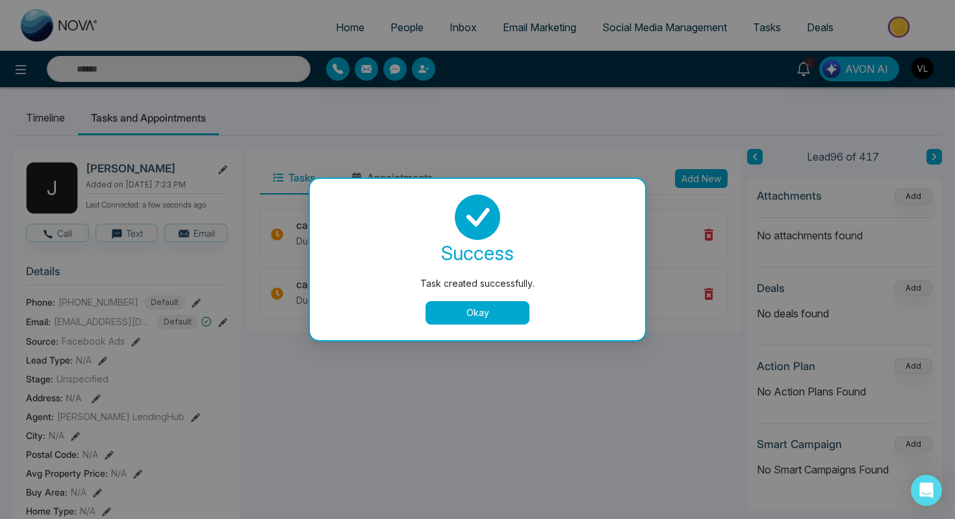
click at [464, 305] on button "Okay" at bounding box center [478, 312] width 104 height 23
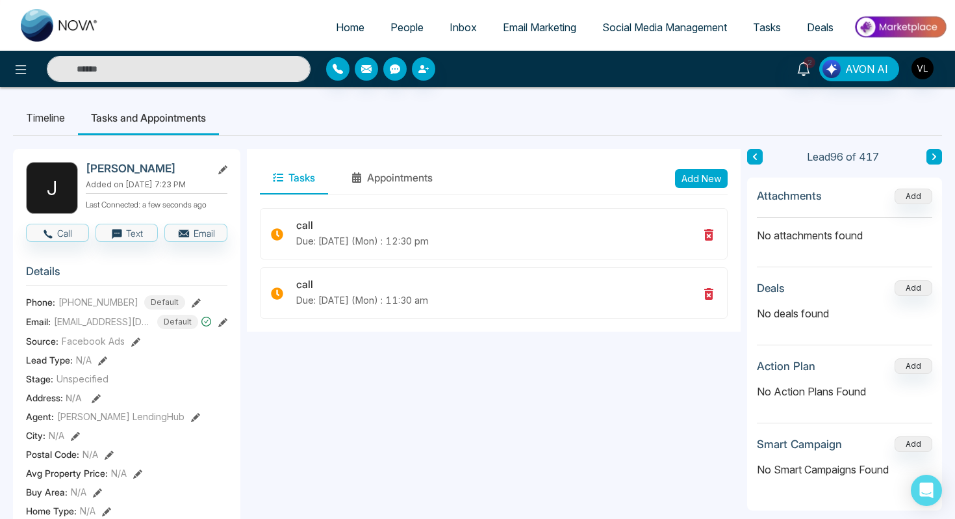
click at [768, 25] on span "Tasks" at bounding box center [767, 27] width 28 height 13
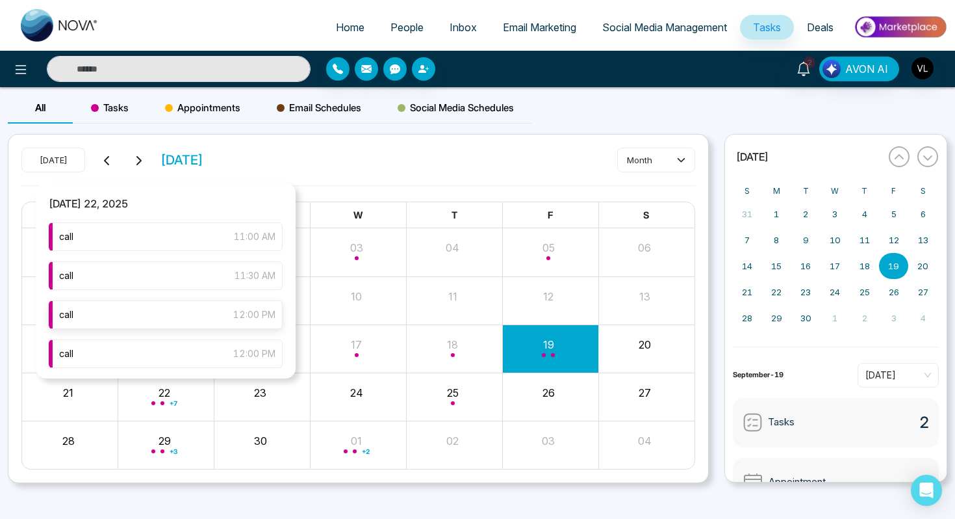
click at [152, 313] on div "call 12:00 PM" at bounding box center [166, 314] width 234 height 29
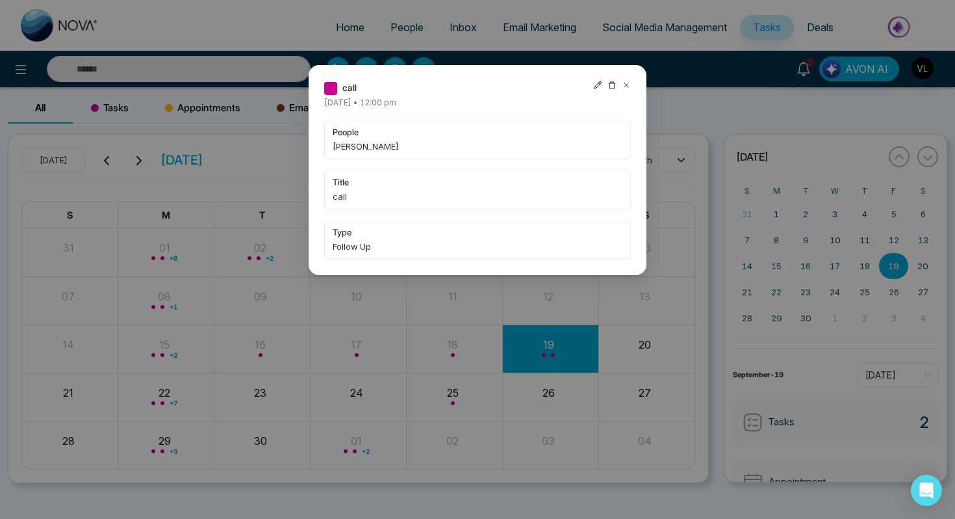
click at [624, 84] on icon at bounding box center [626, 85] width 9 height 9
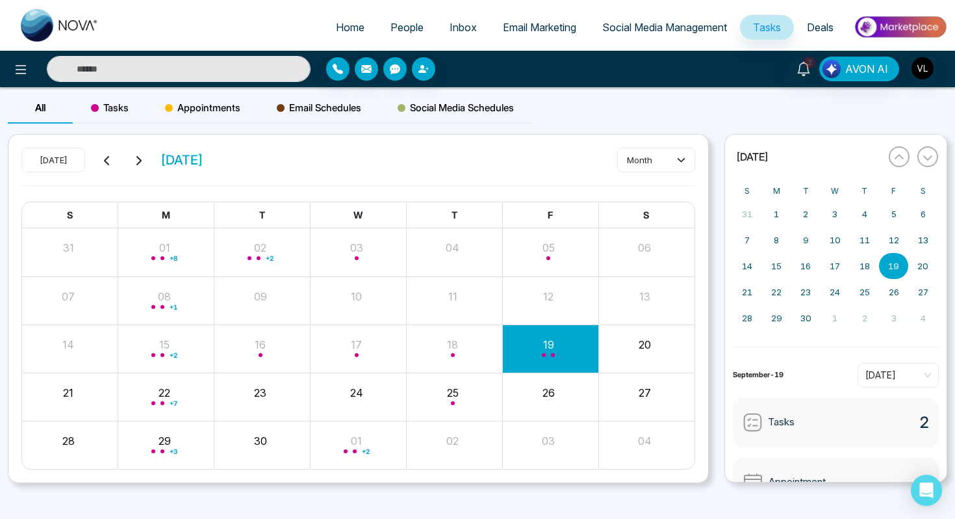
click at [121, 72] on input "text" at bounding box center [179, 69] width 264 height 26
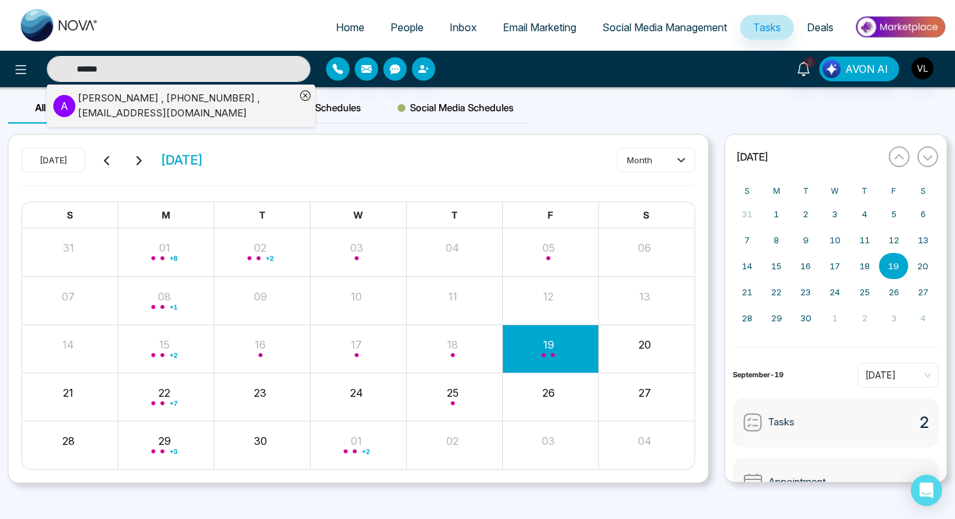
type input "******"
click at [123, 102] on div "[PERSON_NAME] , [PHONE_NUMBER] , [EMAIL_ADDRESS][DOMAIN_NAME]" at bounding box center [187, 105] width 218 height 29
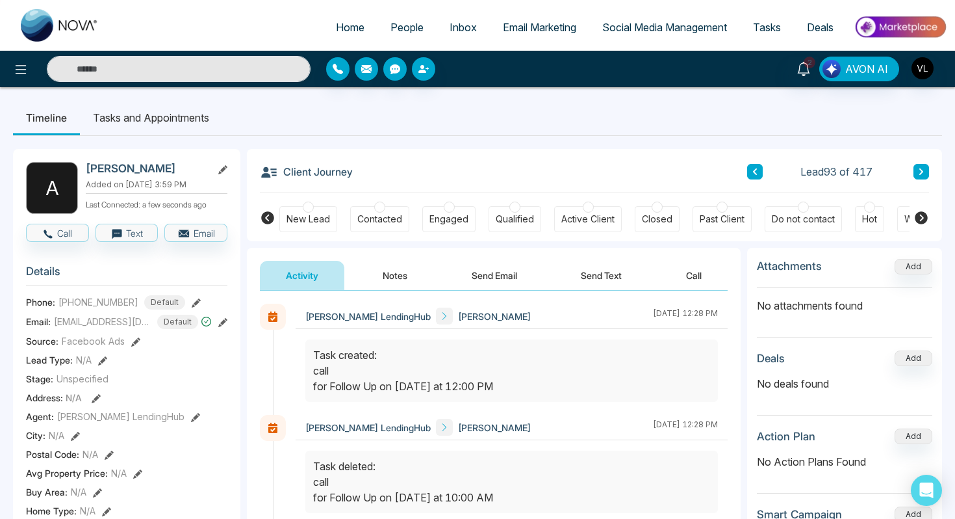
click at [129, 120] on li "Tasks and Appointments" at bounding box center [151, 117] width 142 height 35
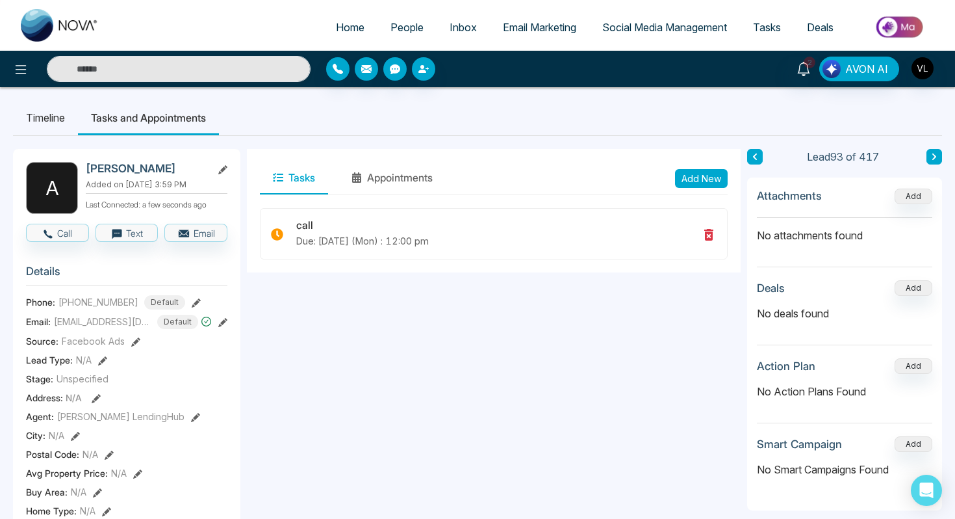
click at [685, 177] on button "Add New" at bounding box center [701, 178] width 53 height 19
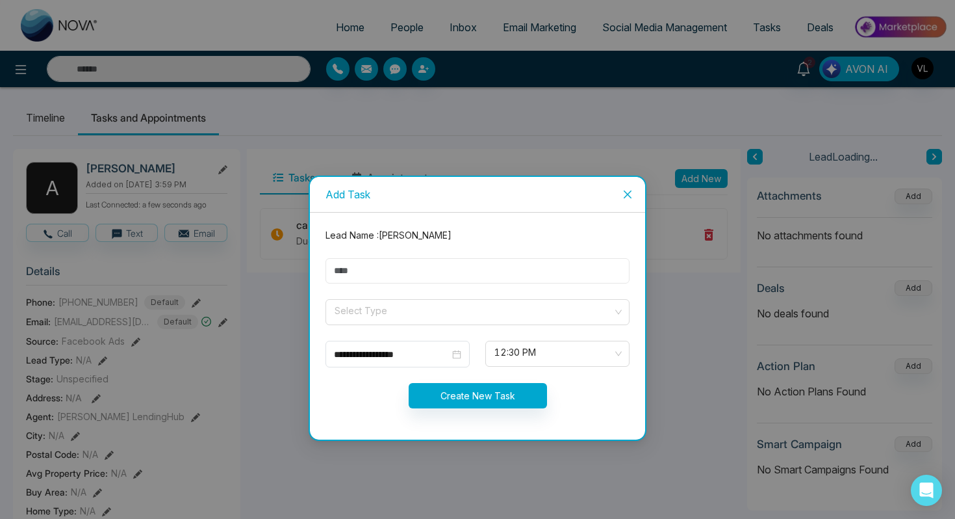
click at [551, 270] on input "text" at bounding box center [478, 270] width 304 height 25
type input "****"
click at [461, 306] on input "search" at bounding box center [472, 309] width 279 height 19
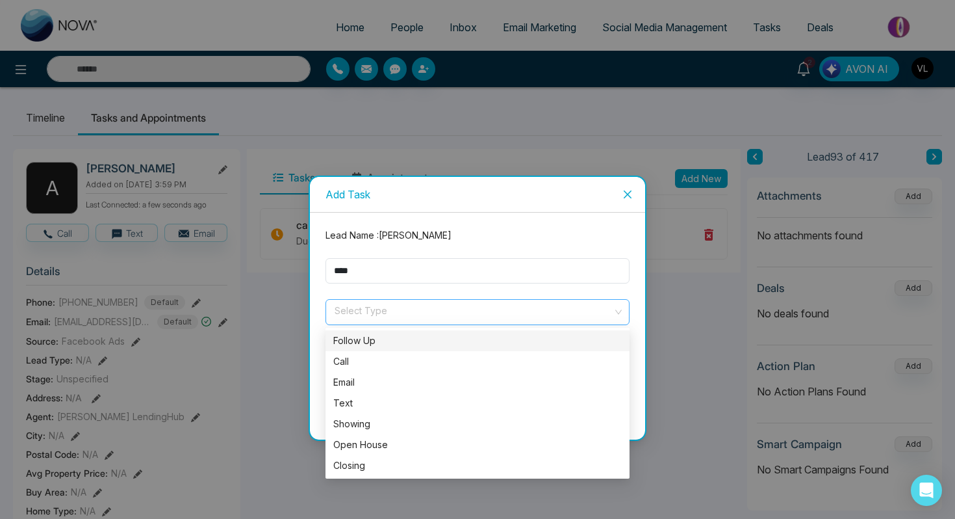
click at [442, 328] on form "**********" at bounding box center [478, 326] width 320 height 196
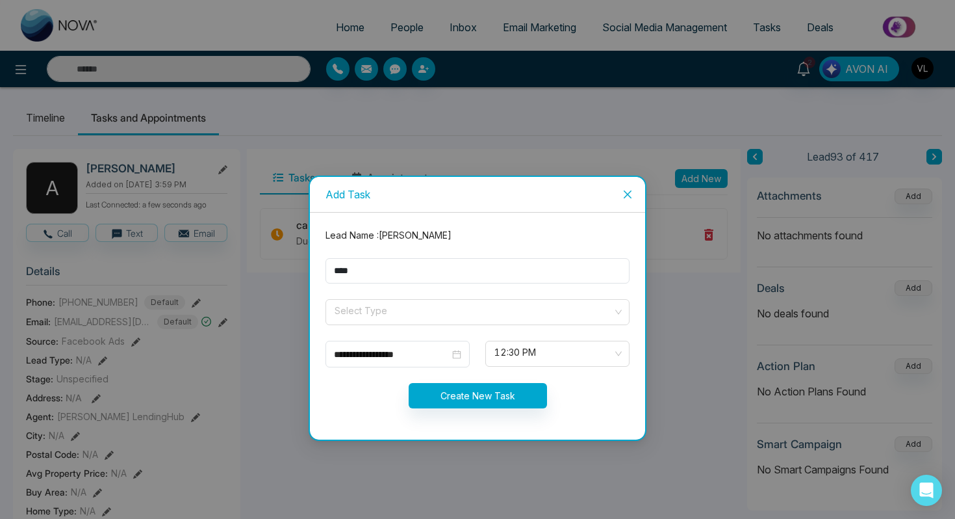
click at [442, 327] on form "**********" at bounding box center [478, 326] width 320 height 196
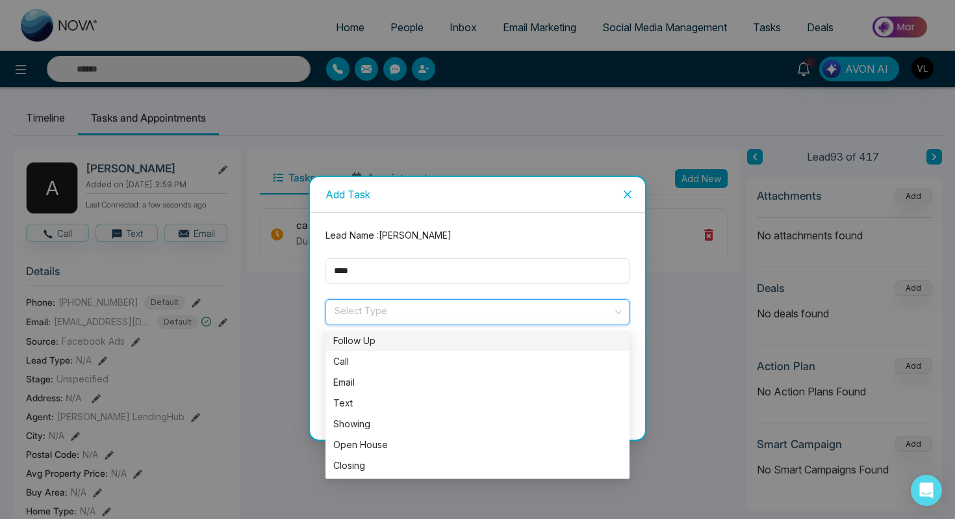
click at [442, 306] on input "search" at bounding box center [472, 309] width 279 height 19
click at [424, 347] on div "Follow Up" at bounding box center [477, 340] width 289 height 14
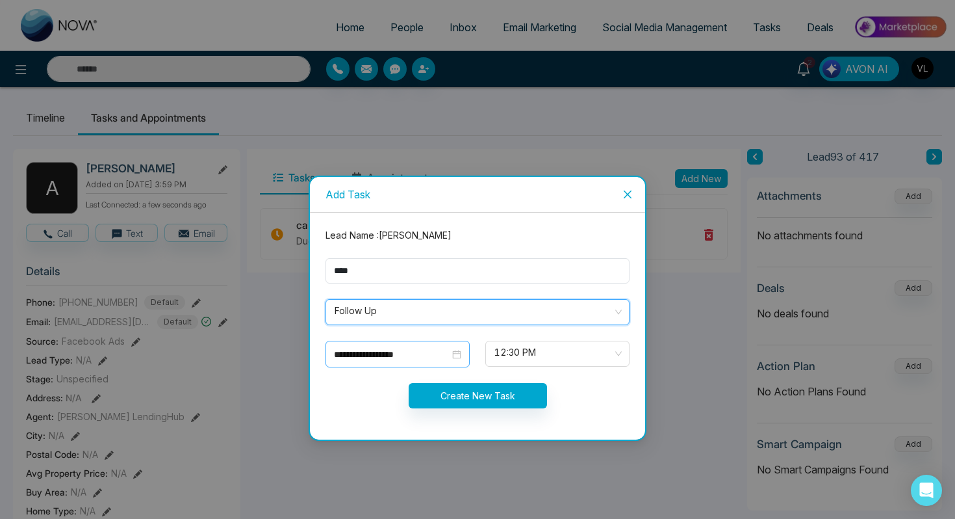
click at [451, 355] on div "**********" at bounding box center [397, 354] width 127 height 14
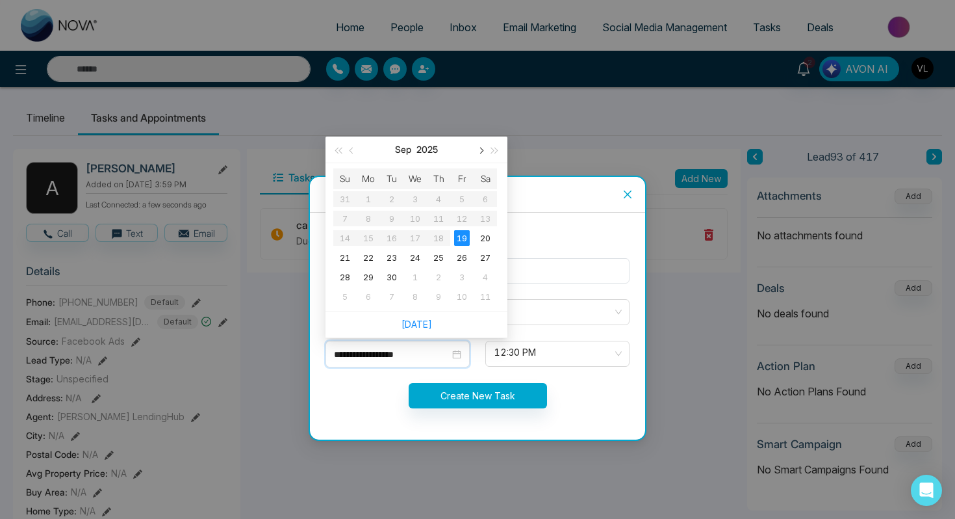
click at [480, 149] on span "button" at bounding box center [480, 151] width 6 height 6
type input "**********"
click at [374, 278] on div "27" at bounding box center [369, 277] width 16 height 16
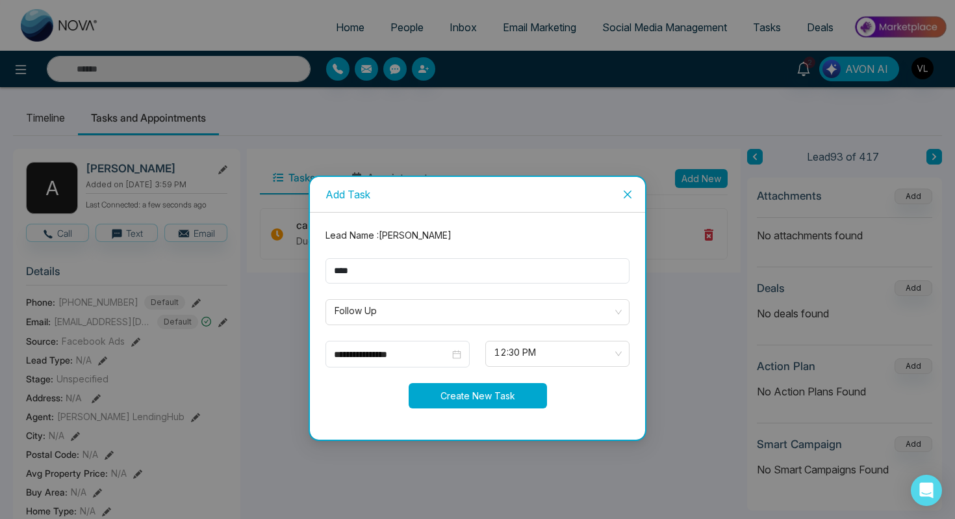
click at [441, 395] on button "Create New Task" at bounding box center [478, 395] width 138 height 25
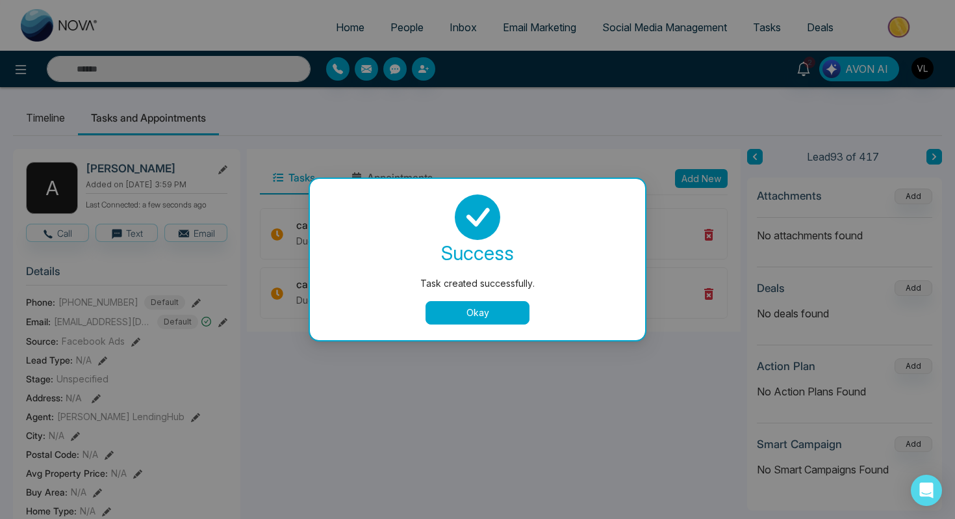
click at [514, 320] on button "Okay" at bounding box center [478, 312] width 104 height 23
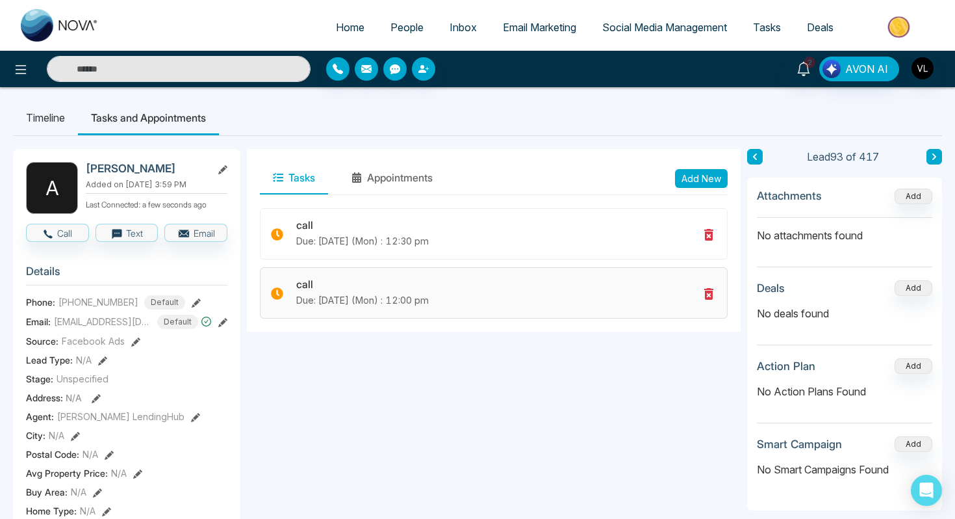
click at [715, 305] on div "call Due: [DATE] (Mon) : 12:00 pm" at bounding box center [494, 292] width 468 height 51
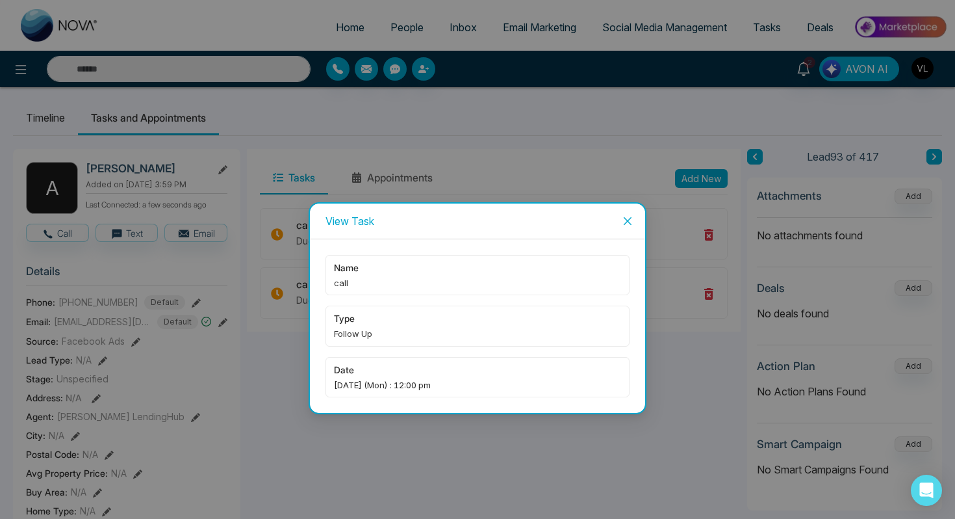
click at [627, 224] on icon "close" at bounding box center [628, 221] width 10 height 10
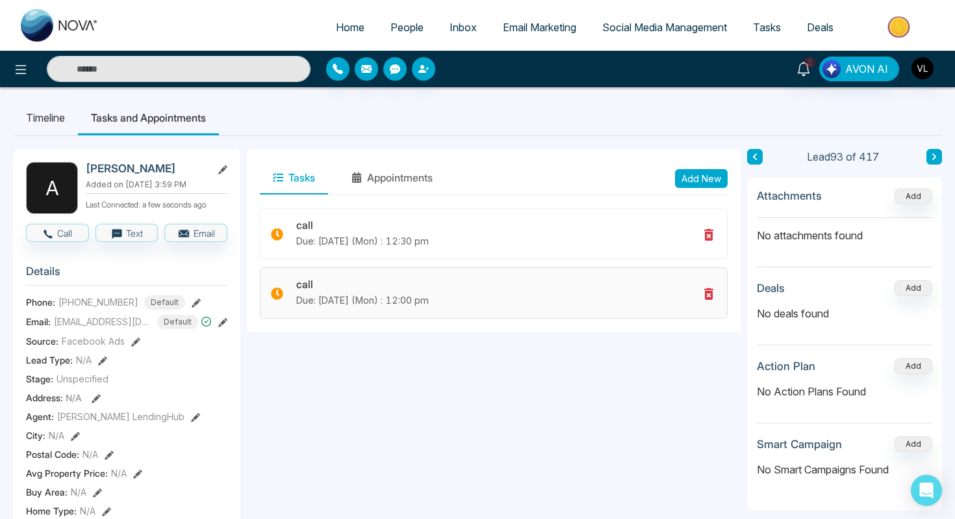
click at [706, 294] on icon at bounding box center [709, 294] width 9 height 12
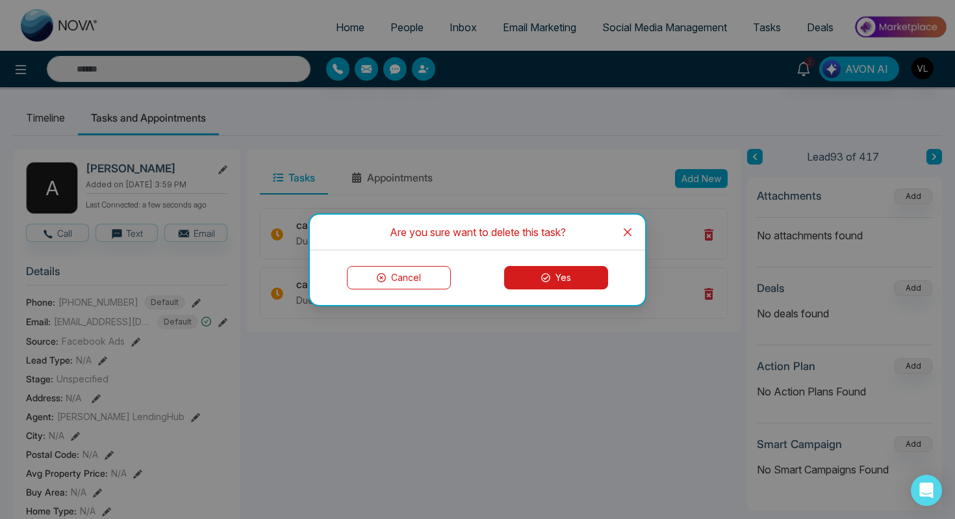
click at [543, 289] on div "Cancel Yes" at bounding box center [477, 277] width 335 height 55
click at [543, 275] on icon at bounding box center [545, 277] width 9 height 9
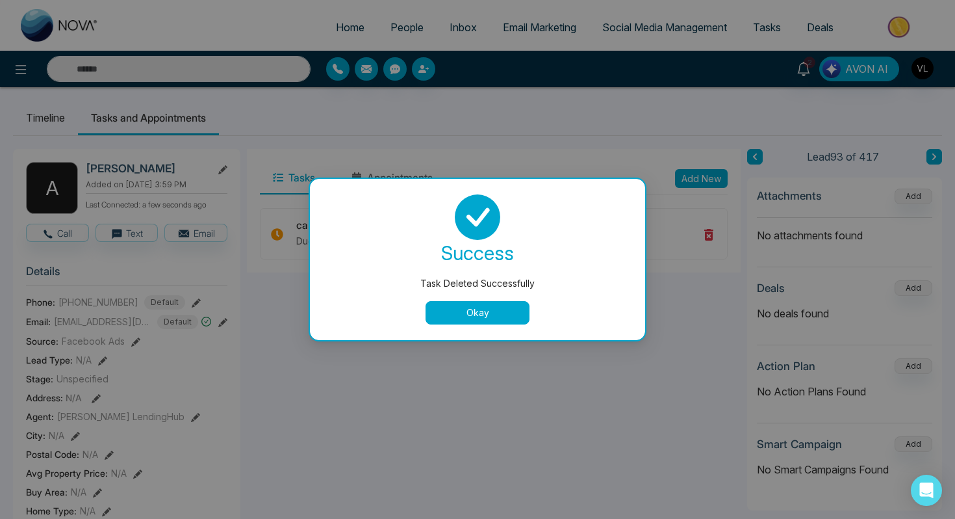
click at [508, 317] on button "Okay" at bounding box center [478, 312] width 104 height 23
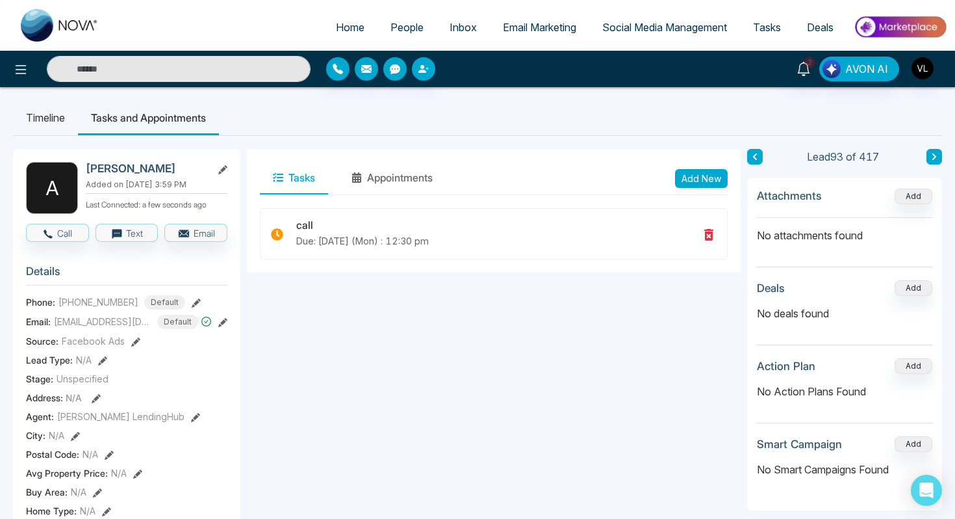
click at [762, 25] on span "Tasks" at bounding box center [767, 27] width 28 height 13
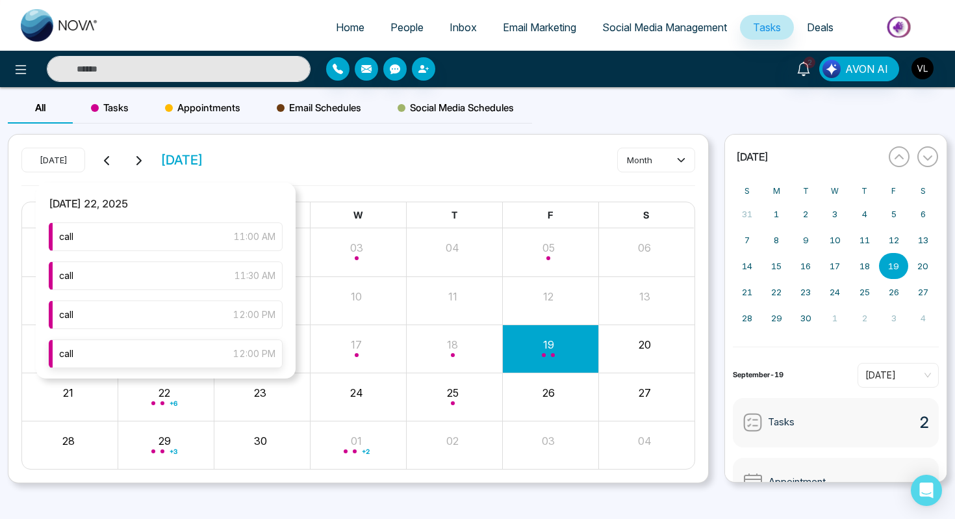
click at [190, 366] on div "call 12:00 PM" at bounding box center [166, 353] width 234 height 29
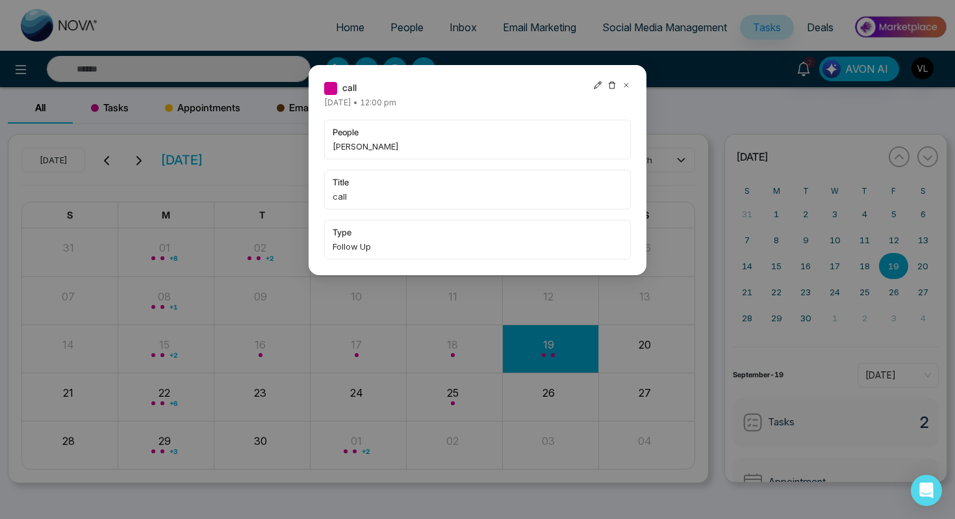
click at [629, 86] on icon at bounding box center [626, 85] width 9 height 9
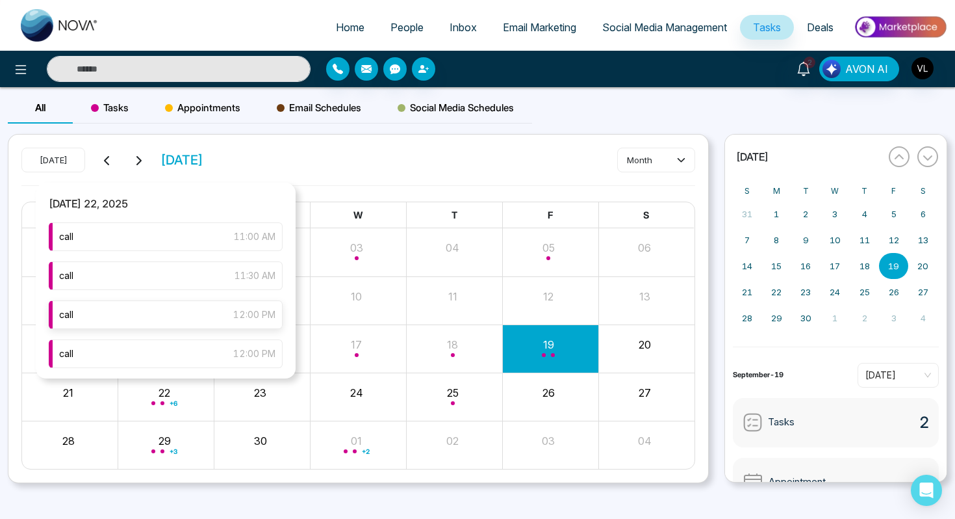
click at [169, 322] on div "call 12:00 PM" at bounding box center [166, 314] width 234 height 29
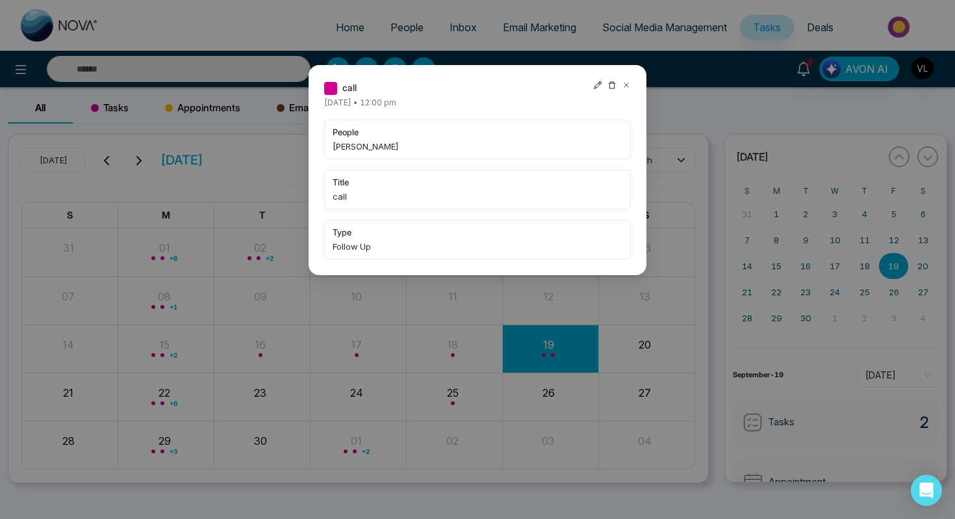
click at [622, 88] on icon at bounding box center [626, 85] width 9 height 9
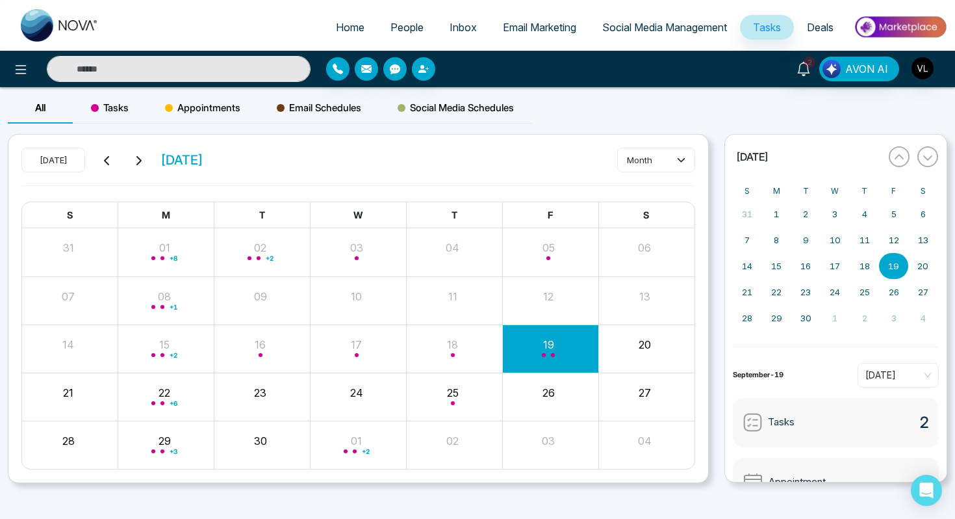
click at [158, 72] on input "text" at bounding box center [179, 69] width 264 height 26
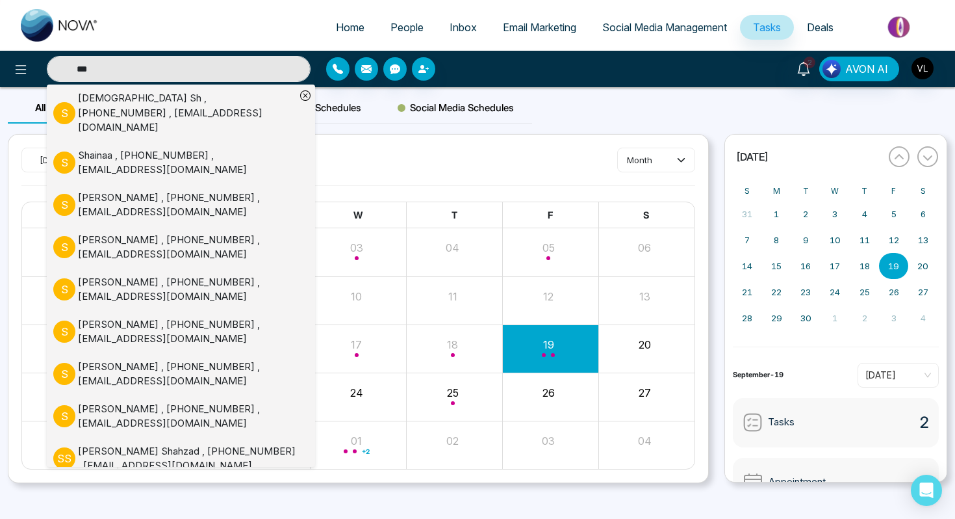
type input "***"
click at [100, 275] on div "[PERSON_NAME] , [PHONE_NUMBER] , [EMAIL_ADDRESS][DOMAIN_NAME]" at bounding box center [187, 289] width 218 height 29
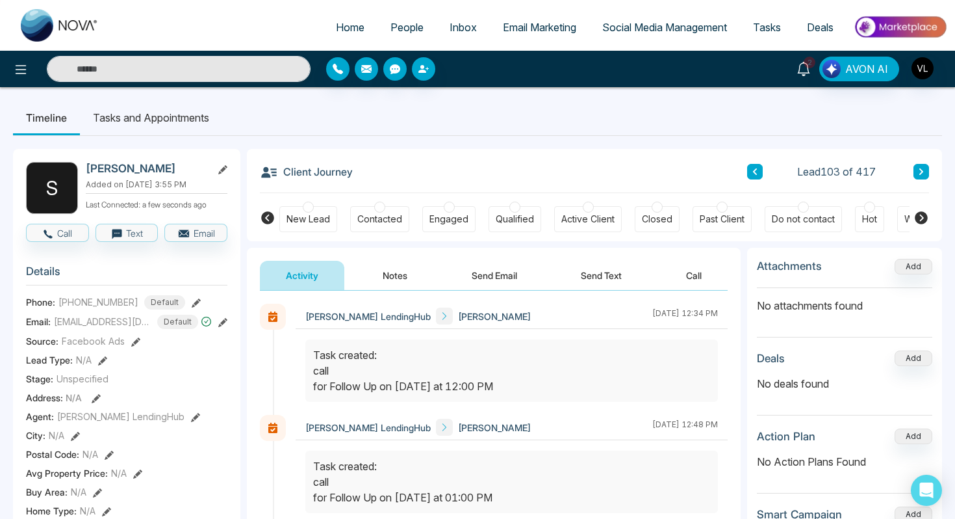
click at [813, 73] on link "2" at bounding box center [803, 68] width 31 height 23
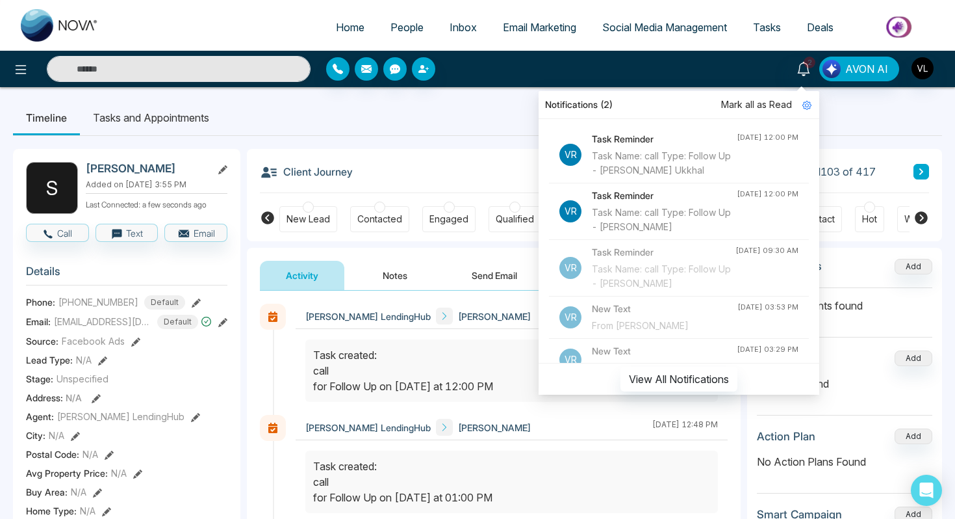
click at [755, 104] on span "Mark all as Read" at bounding box center [756, 104] width 71 height 14
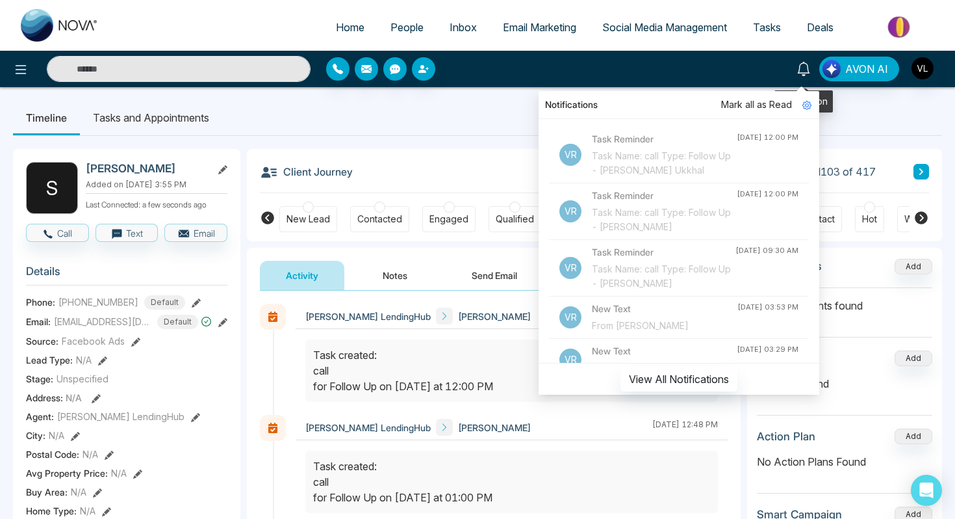
click at [814, 76] on link at bounding box center [803, 68] width 31 height 23
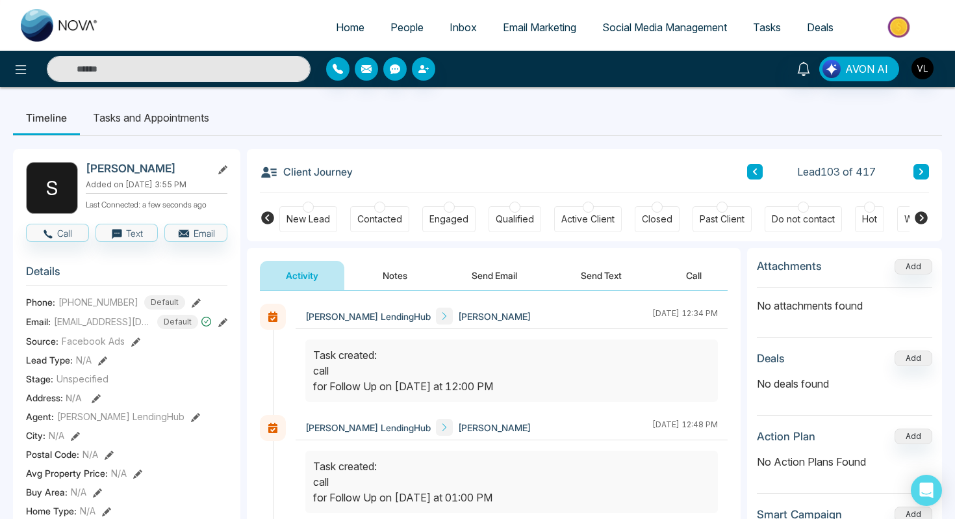
click at [764, 38] on link "Tasks" at bounding box center [767, 27] width 54 height 25
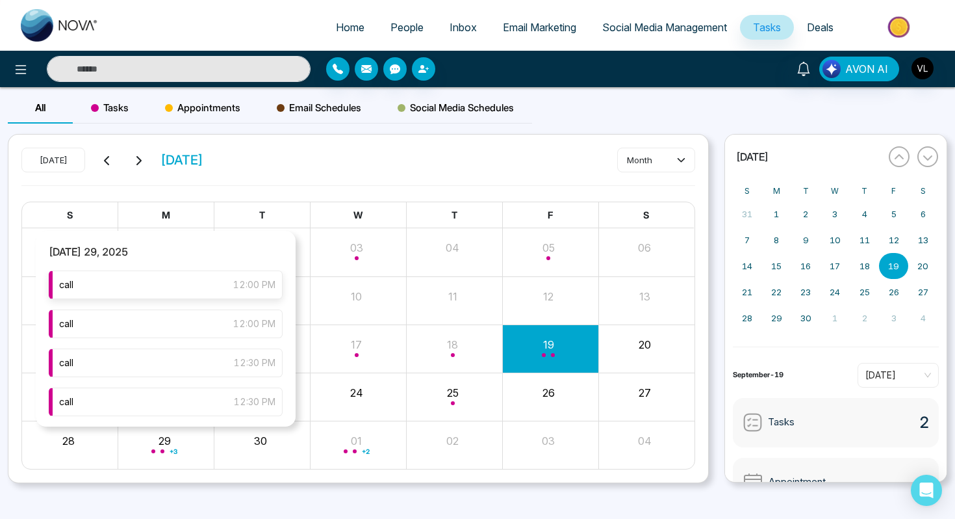
click at [248, 282] on span "12:00 PM" at bounding box center [254, 285] width 42 height 14
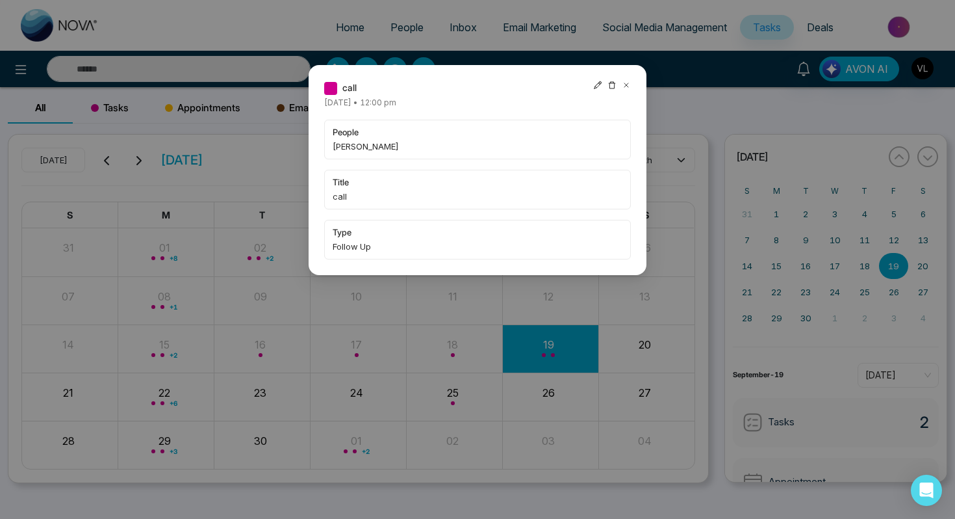
click at [631, 87] on div "call [DATE] • 12:00 pm people [PERSON_NAME] title call type Follow Up" at bounding box center [478, 170] width 338 height 210
click at [625, 84] on icon at bounding box center [627, 85] width 4 height 4
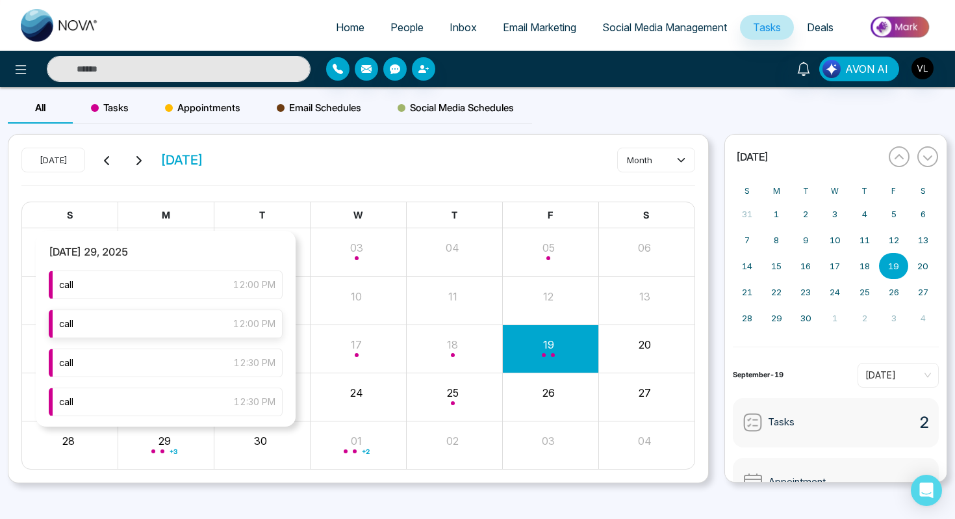
click at [128, 330] on div "call 12:00 PM" at bounding box center [166, 323] width 234 height 29
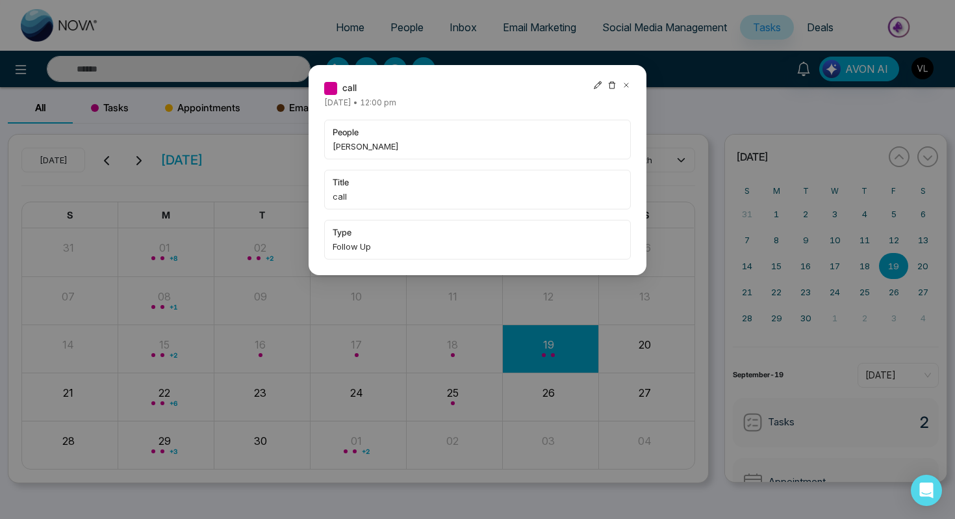
click at [624, 83] on icon at bounding box center [626, 85] width 9 height 9
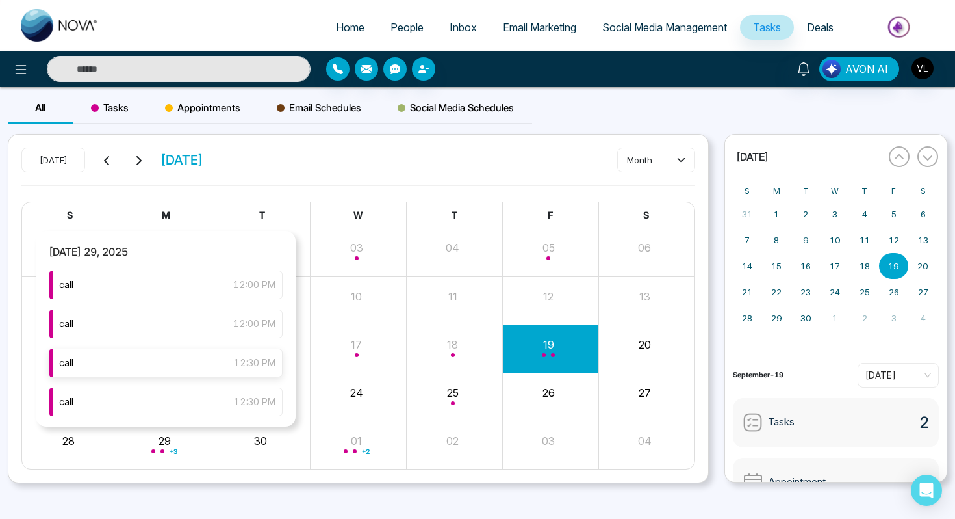
click at [216, 367] on div "call 12:30 PM" at bounding box center [166, 362] width 234 height 29
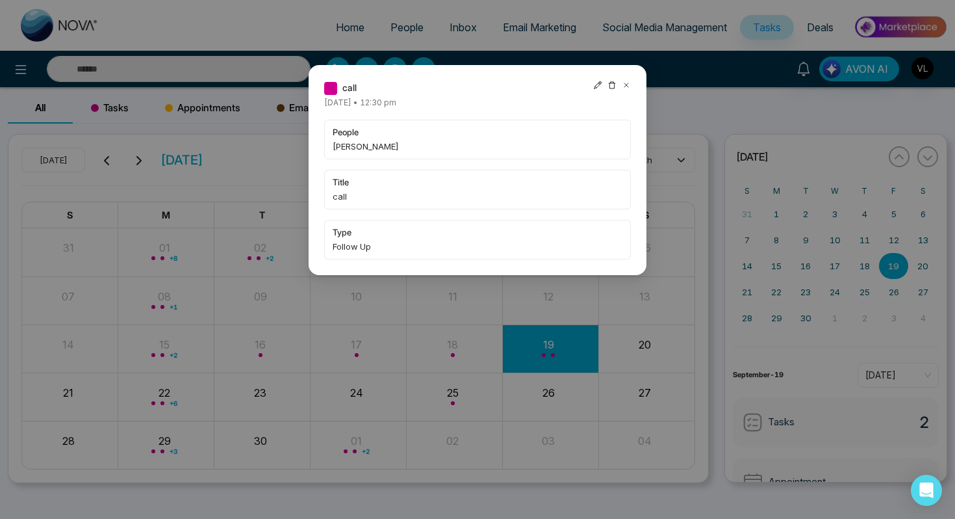
click at [628, 85] on icon at bounding box center [626, 85] width 9 height 9
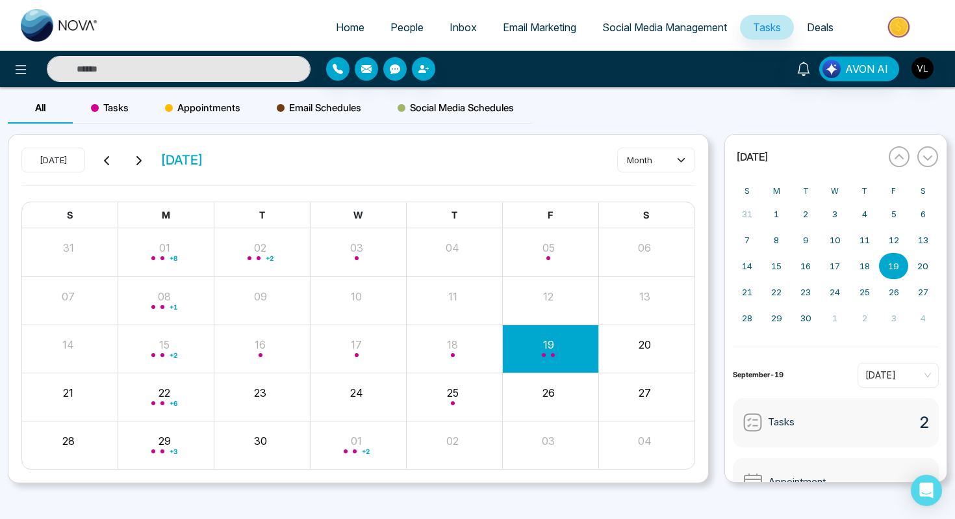
click at [180, 58] on input "text" at bounding box center [179, 69] width 264 height 26
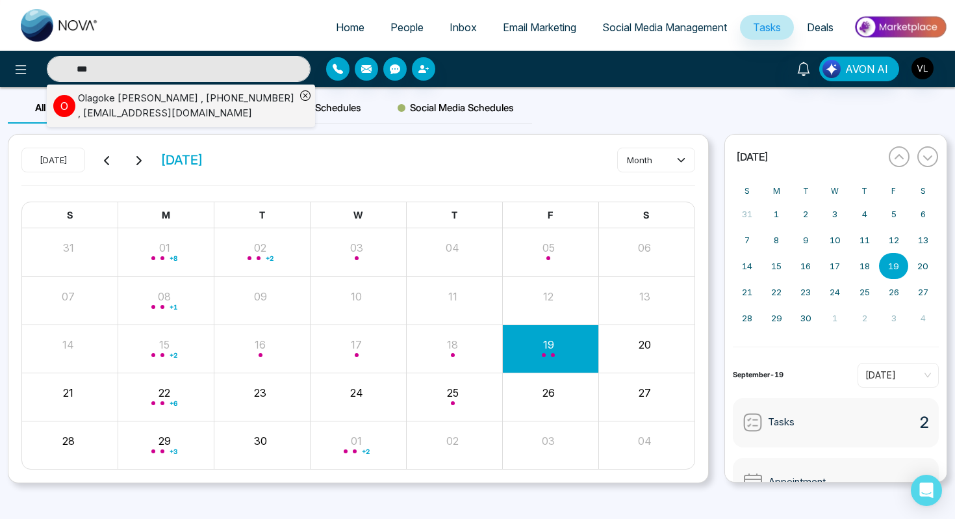
type input "***"
click at [88, 107] on div "Olagoke [PERSON_NAME] , [PHONE_NUMBER] , [EMAIL_ADDRESS][DOMAIN_NAME]" at bounding box center [187, 105] width 218 height 29
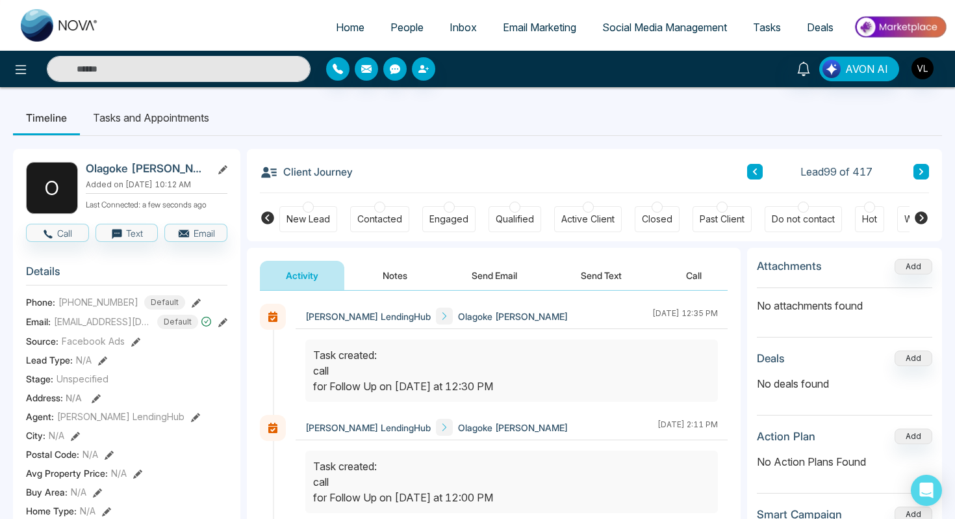
click at [396, 26] on span "People" at bounding box center [407, 27] width 33 height 13
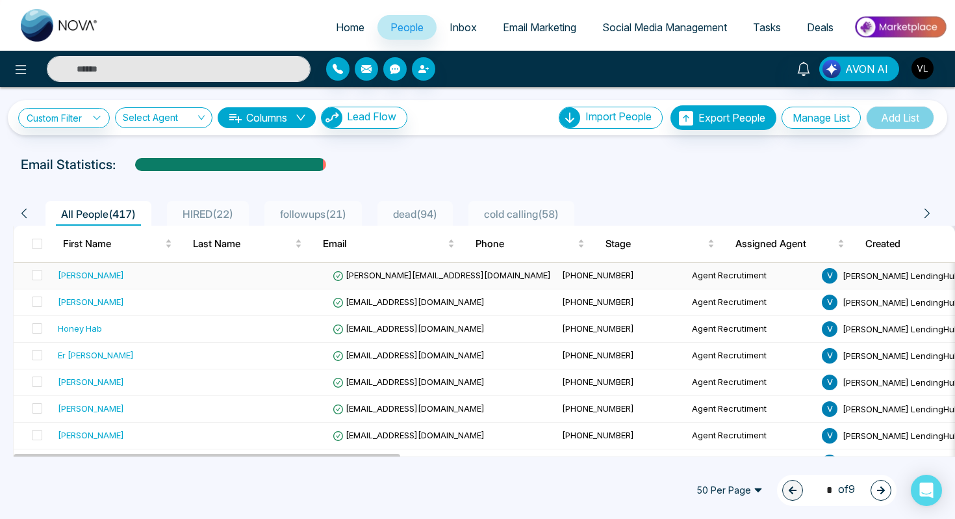
click at [204, 278] on td at bounding box center [263, 276] width 130 height 27
click at [112, 307] on div "[PERSON_NAME]" at bounding box center [125, 301] width 135 height 13
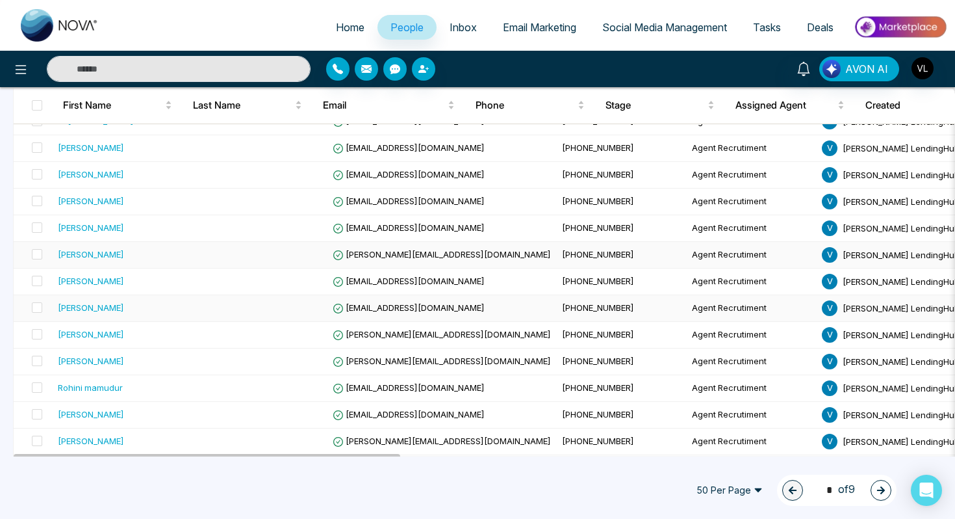
scroll to position [244, 0]
